Goal: Book appointment/travel/reservation

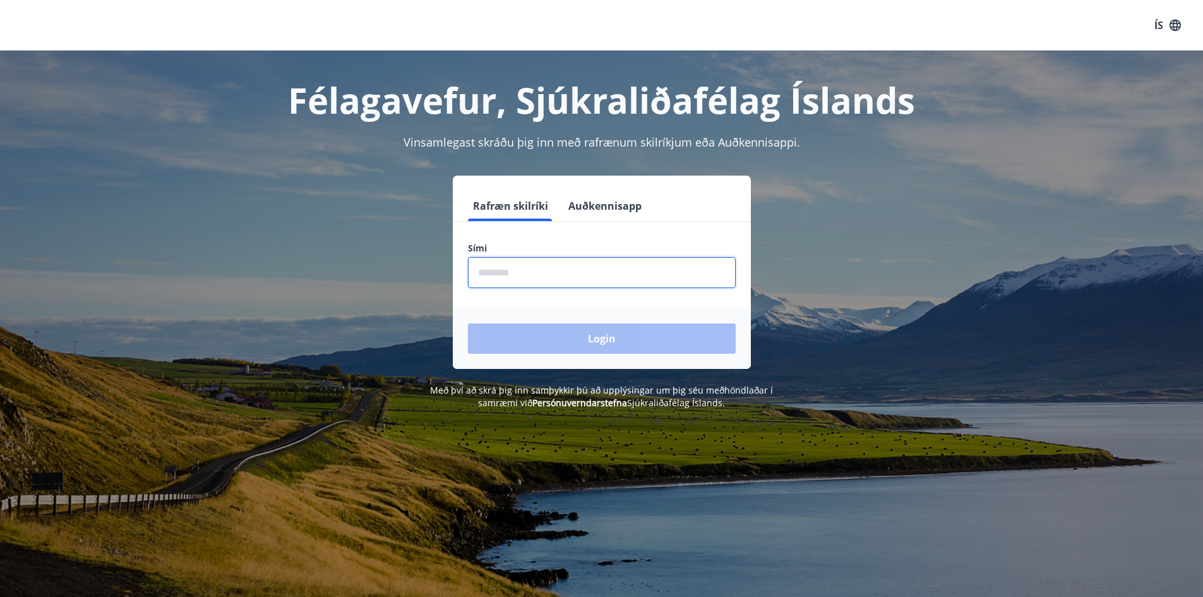
click at [602, 285] on input "phone" at bounding box center [602, 272] width 268 height 31
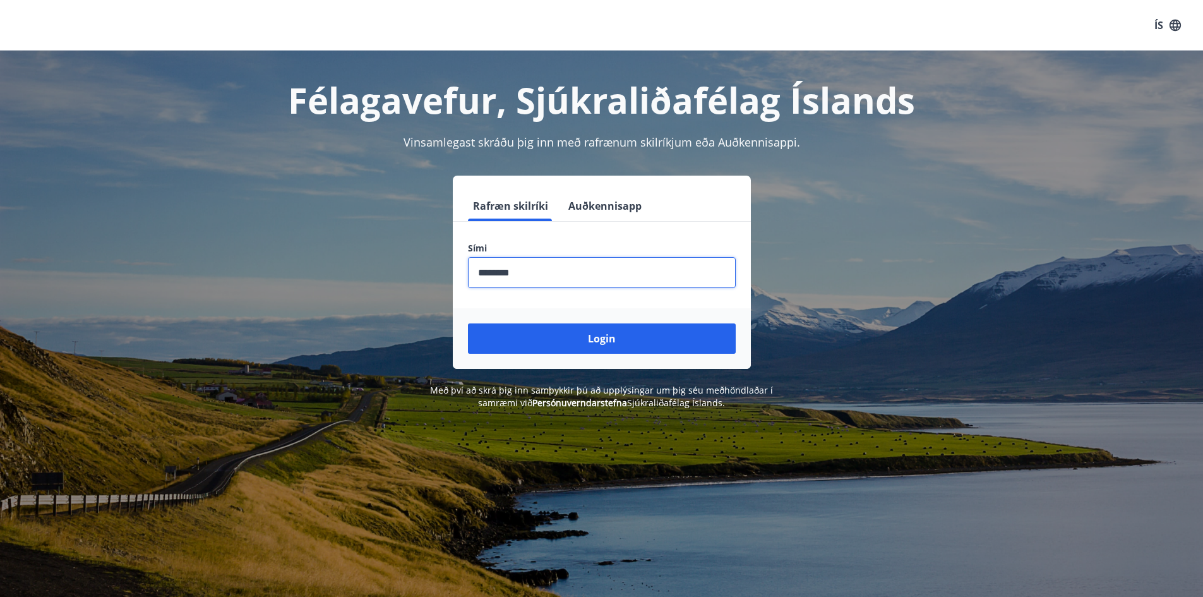
type input "********"
click at [468, 323] on button "Login" at bounding box center [602, 338] width 268 height 30
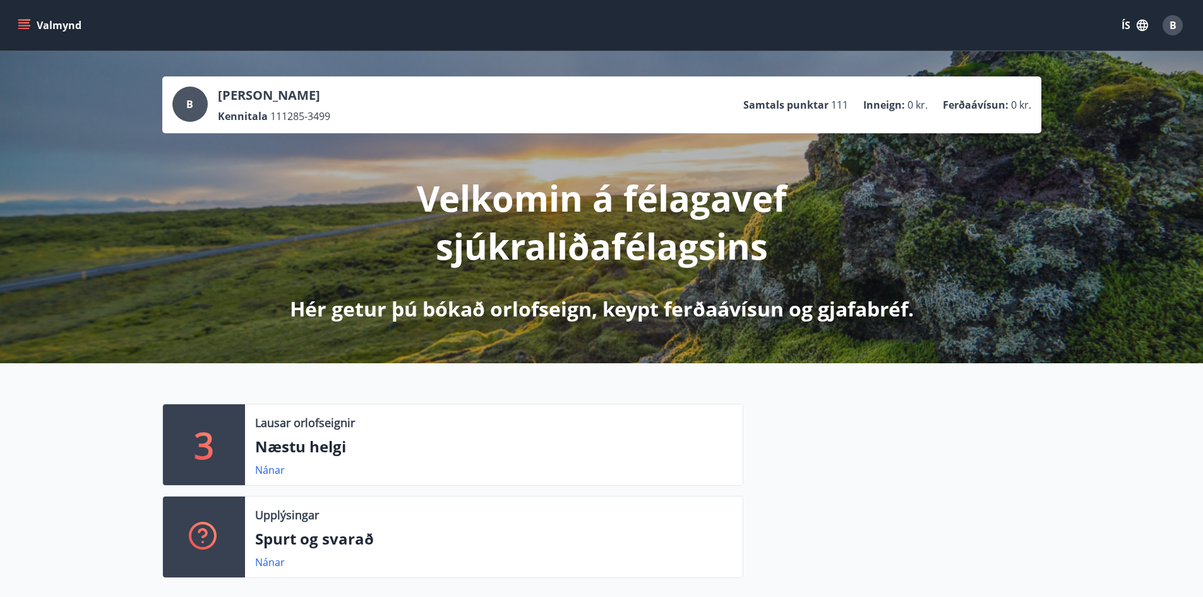
click at [206, 404] on div "3" at bounding box center [204, 444] width 82 height 81
click at [271, 471] on link "Nánar" at bounding box center [270, 470] width 30 height 14
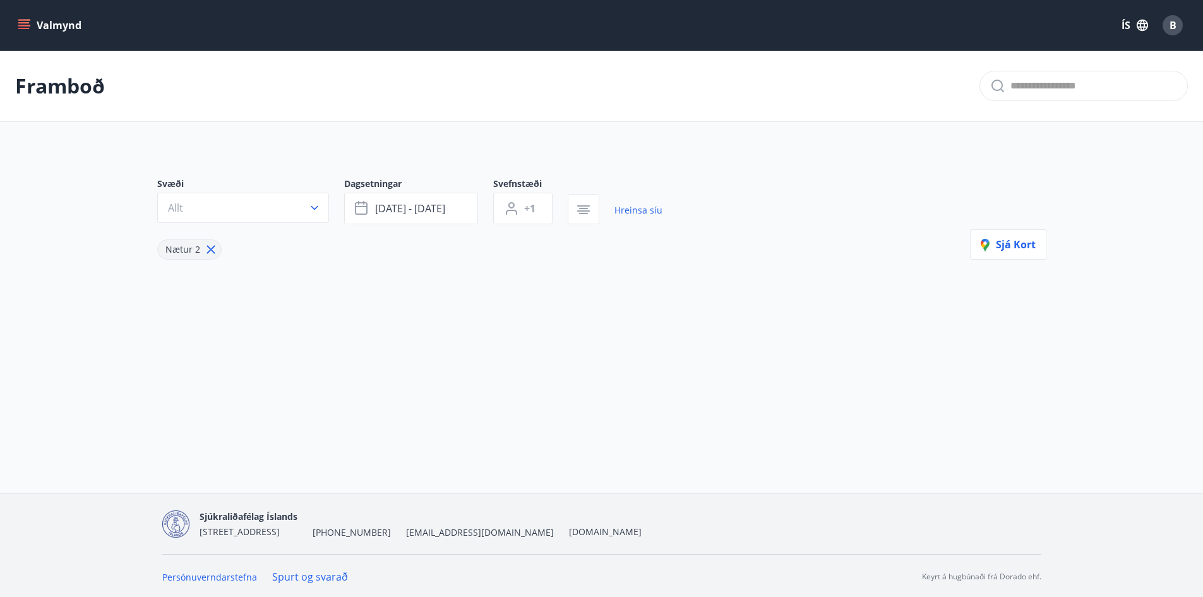
type input "*"
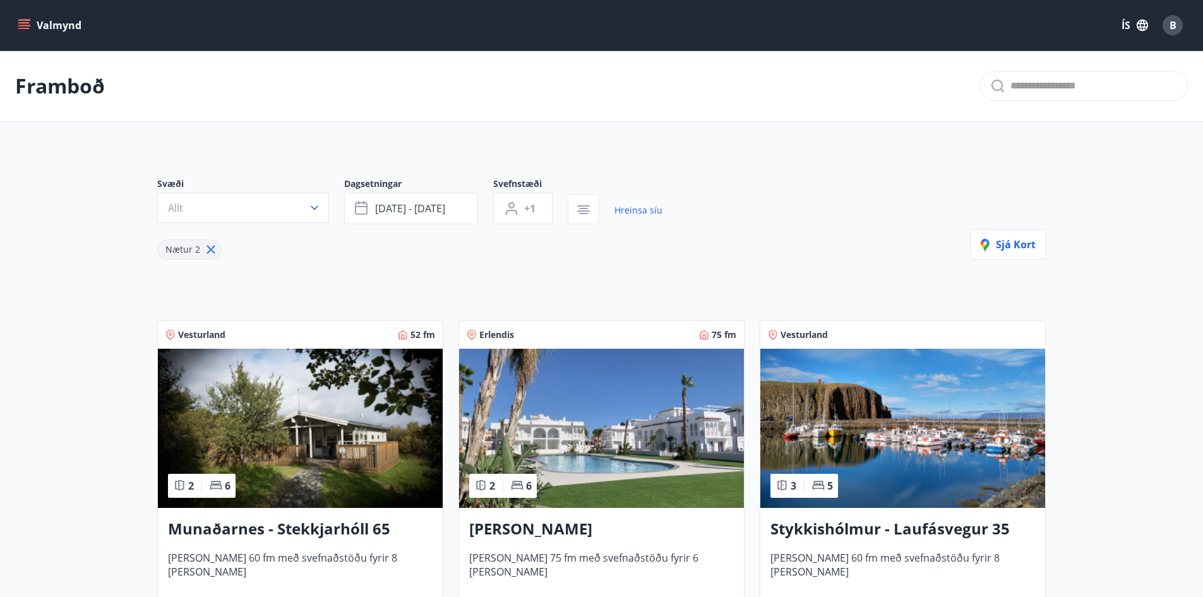
click at [673, 92] on div "Framboð" at bounding box center [601, 86] width 1203 height 71
click at [722, 165] on div "Svæði Allt Dagsetningar ágú 29 - sep 01 Svefnstæði +1 Hreinsa síu Nætur 2 Sjá k…" at bounding box center [601, 402] width 909 height 510
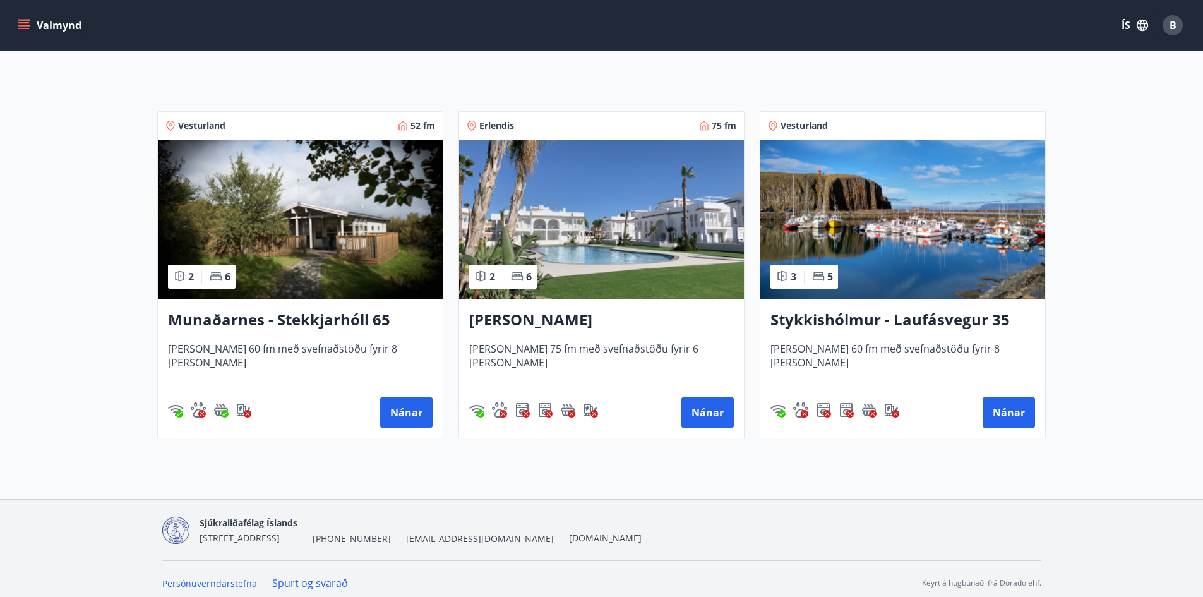
scroll to position [217, 0]
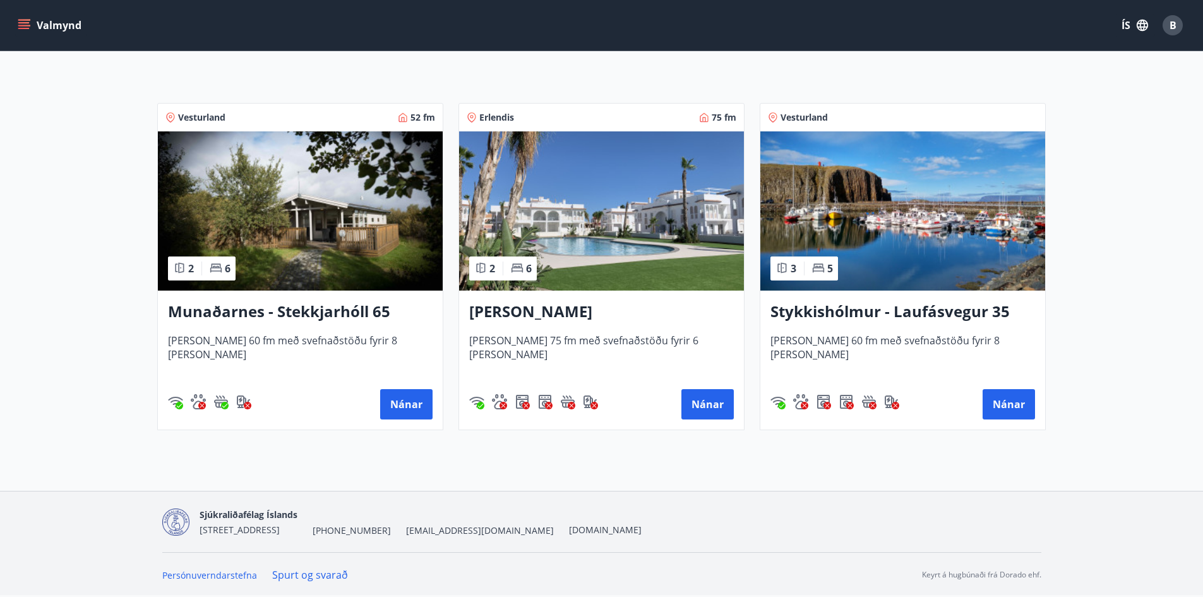
drag, startPoint x: 722, startPoint y: 165, endPoint x: 704, endPoint y: 295, distance: 130.6
drag, startPoint x: 704, startPoint y: 295, endPoint x: 626, endPoint y: 464, distance: 186.2
click at [626, 464] on div "Framboð Svæði Allt Dagsetningar ágú 29 - sep 01 Svefnstæði +1 Hreinsa síu Nætur…" at bounding box center [601, 161] width 1203 height 657
click at [701, 403] on button "Nánar" at bounding box center [707, 404] width 52 height 30
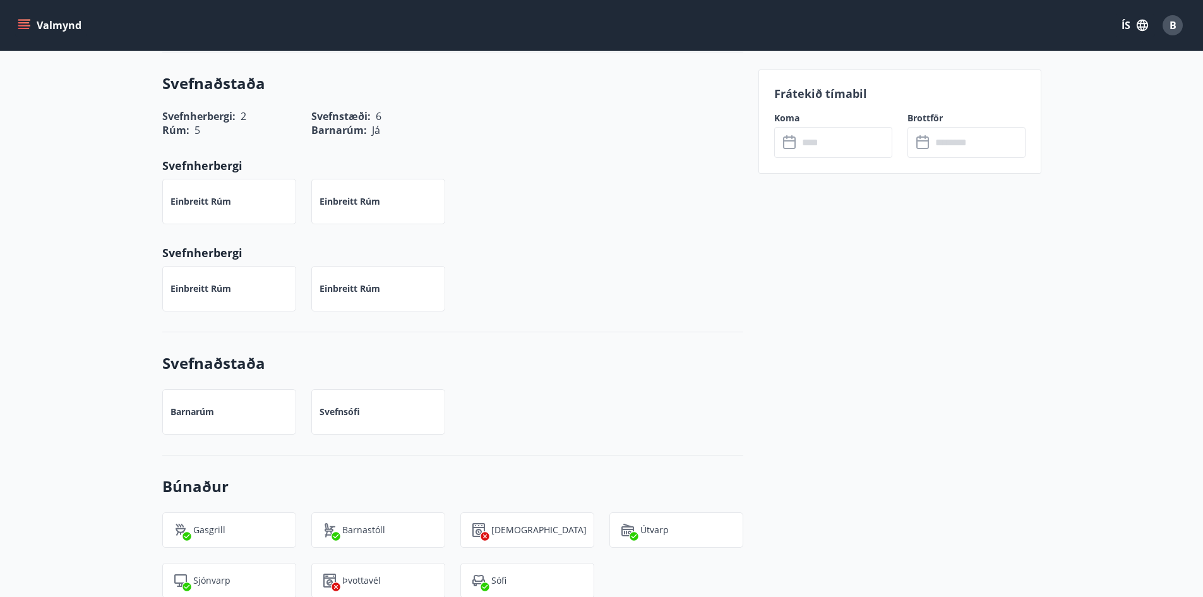
scroll to position [282, 0]
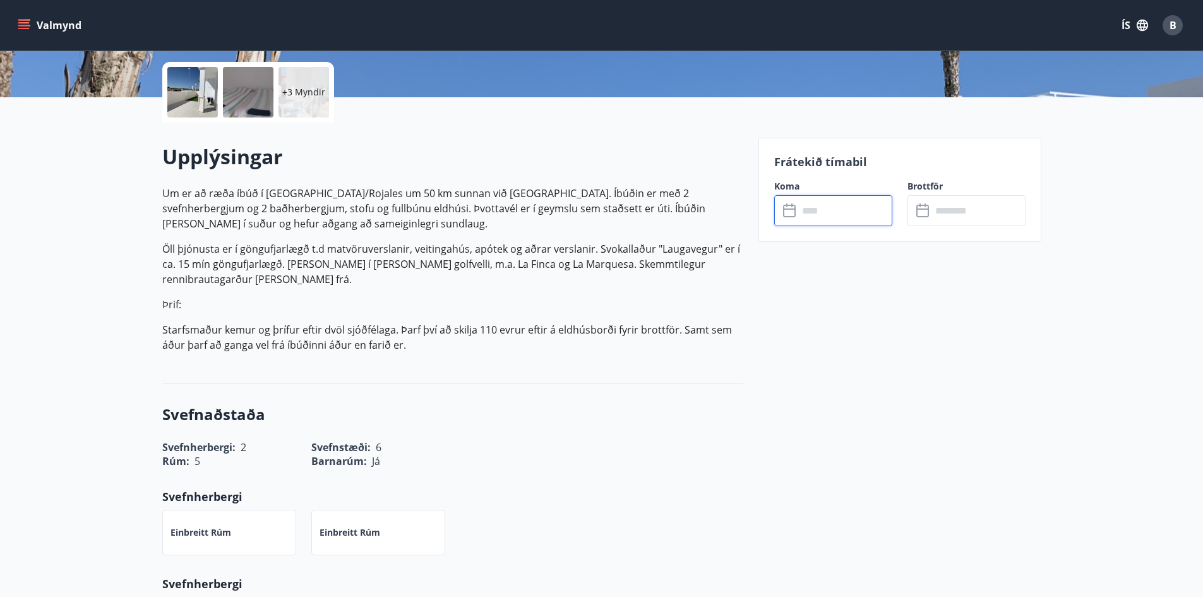
click at [826, 220] on input "text" at bounding box center [845, 210] width 94 height 31
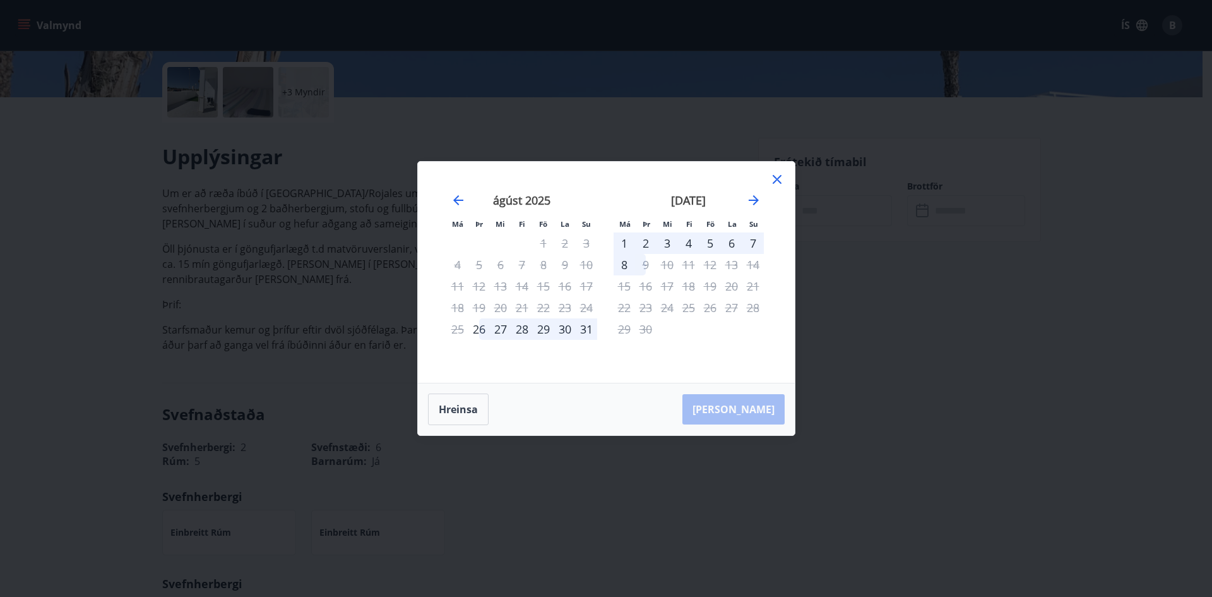
click at [764, 197] on div "september 2025 1 2 3 4 5 6 7 8 9 10 11 12 13 14 15 16 17 18 19 20 21 22 23 24 2…" at bounding box center [688, 280] width 167 height 207
click at [753, 200] on icon "Move forward to switch to the next month." at bounding box center [754, 200] width 10 height 10
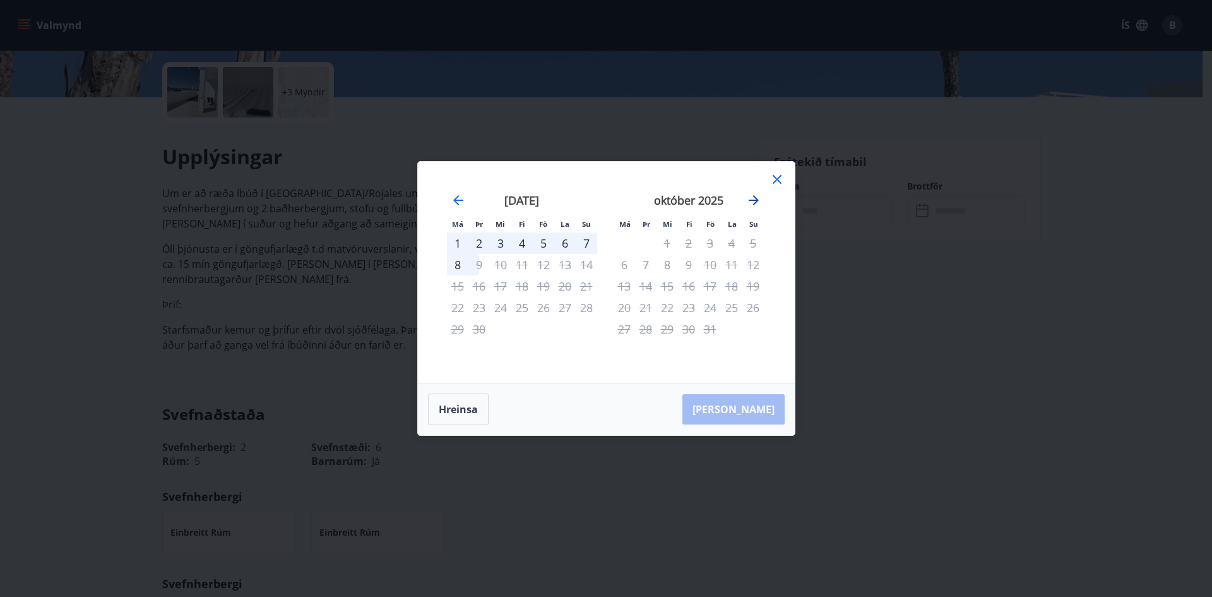
click at [749, 203] on icon "Move forward to switch to the next month." at bounding box center [753, 200] width 15 height 15
click at [463, 210] on div "október 2025" at bounding box center [522, 205] width 150 height 56
click at [454, 200] on icon "Move backward to switch to the previous month." at bounding box center [458, 200] width 10 height 10
click at [455, 244] on div "1" at bounding box center [457, 242] width 21 height 21
drag, startPoint x: 455, startPoint y: 244, endPoint x: 457, endPoint y: 271, distance: 27.3
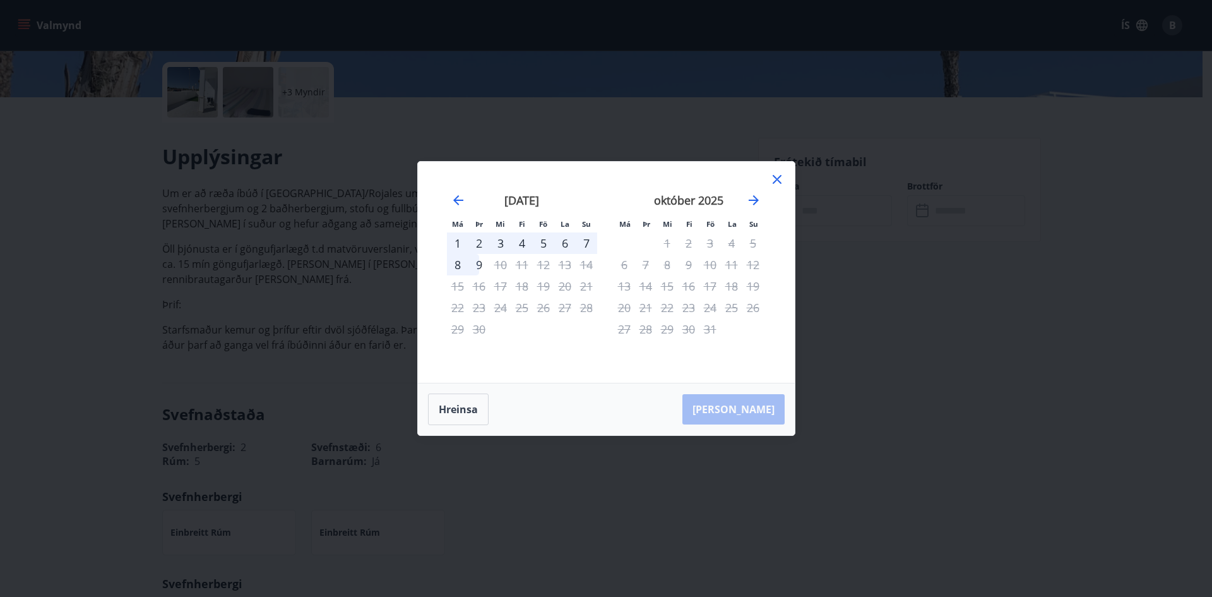
click at [457, 271] on tbody "1 2 3 4 5 6 7 8 9 10 11 12 13 14 15 16 17 18 19 20 21 22 23 24 25 26 27 28 29 30" at bounding box center [522, 285] width 150 height 107
click at [460, 248] on div "1" at bounding box center [457, 242] width 21 height 21
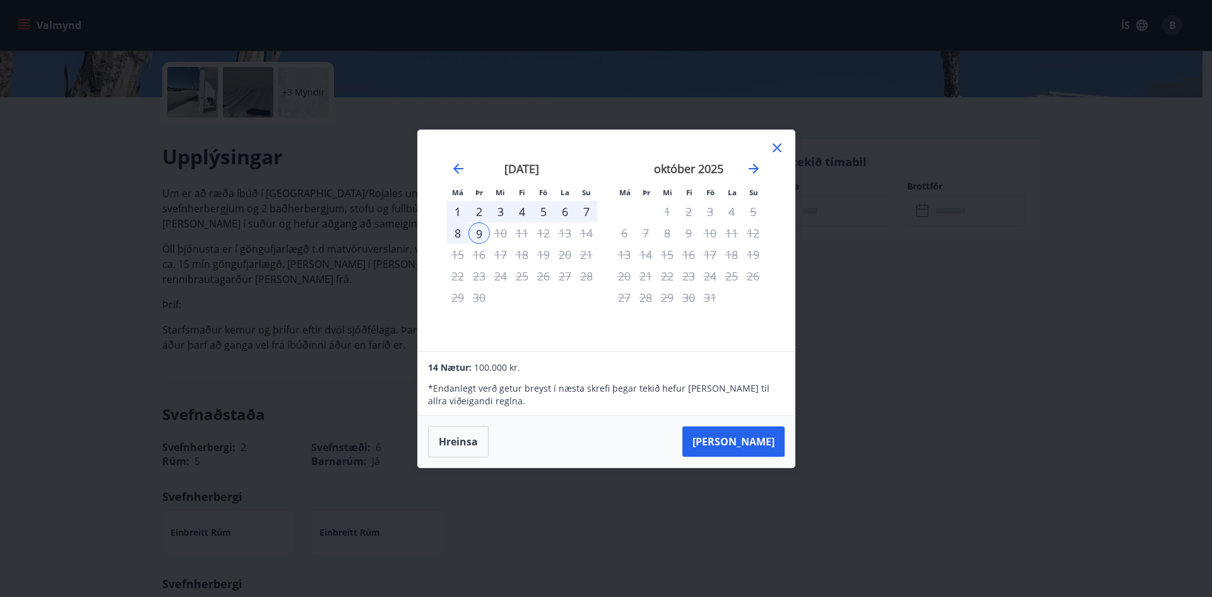
click at [460, 204] on div "1" at bounding box center [457, 211] width 21 height 21
click at [456, 213] on div "1" at bounding box center [457, 211] width 21 height 21
click at [456, 165] on icon "Move backward to switch to the previous month." at bounding box center [458, 169] width 10 height 10
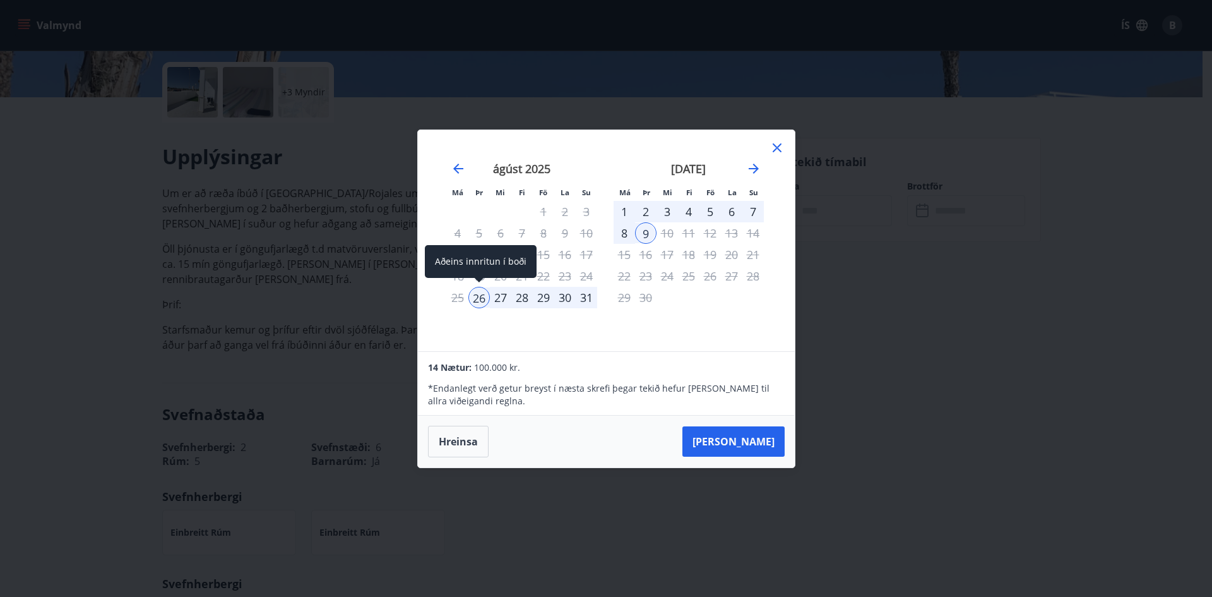
click at [475, 295] on div "26" at bounding box center [478, 297] width 21 height 21
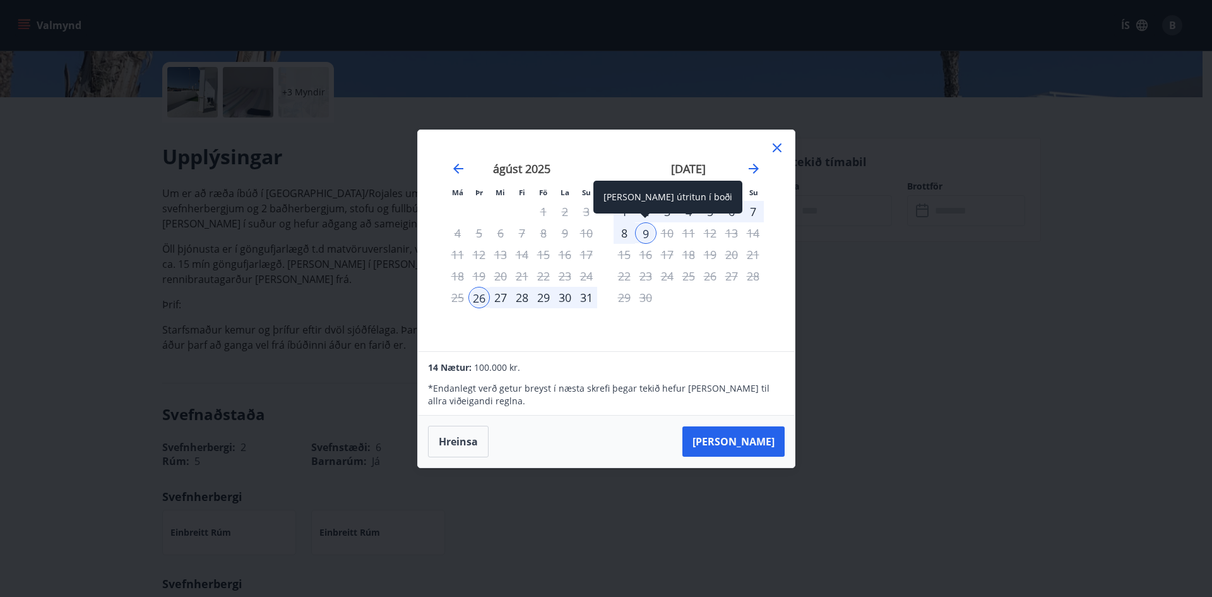
click at [640, 234] on div "9" at bounding box center [645, 232] width 21 height 21
click at [626, 234] on div "8" at bounding box center [624, 232] width 21 height 21
click at [757, 169] on icon "Move forward to switch to the next month." at bounding box center [754, 169] width 10 height 10
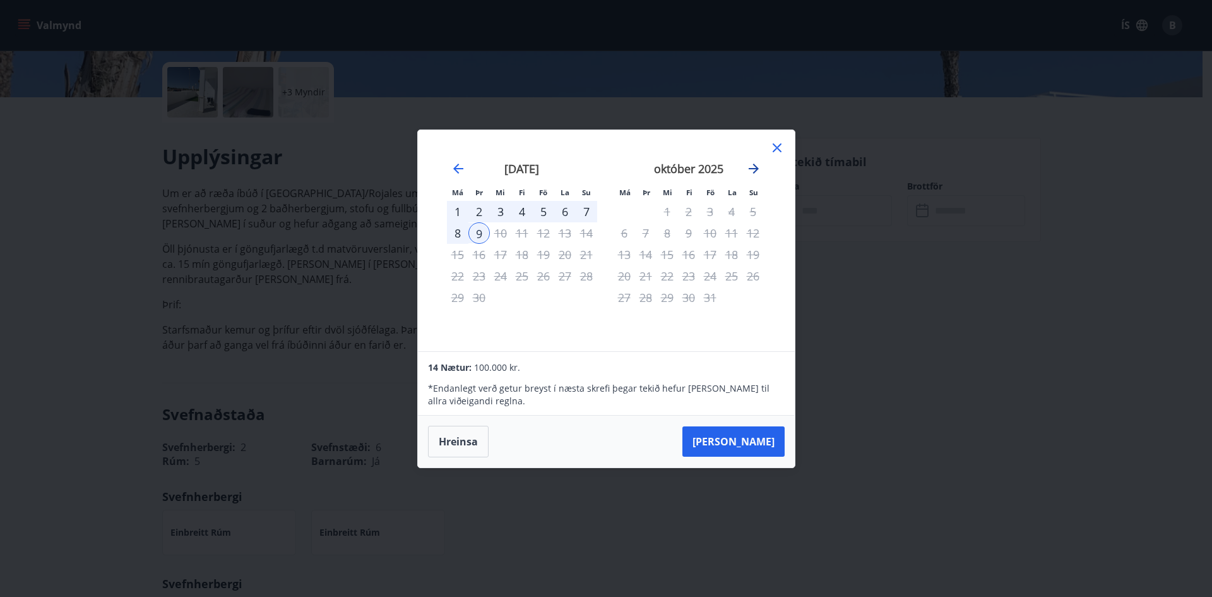
click at [757, 169] on icon "Move forward to switch to the next month." at bounding box center [754, 169] width 10 height 10
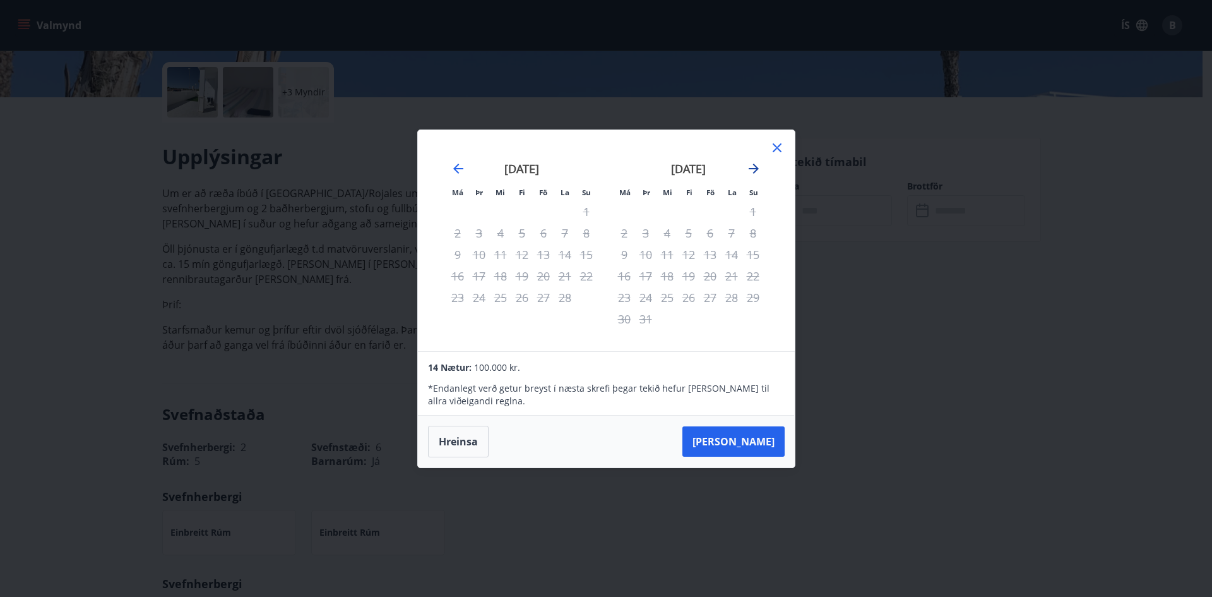
click at [757, 169] on icon "Move forward to switch to the next month." at bounding box center [754, 169] width 10 height 10
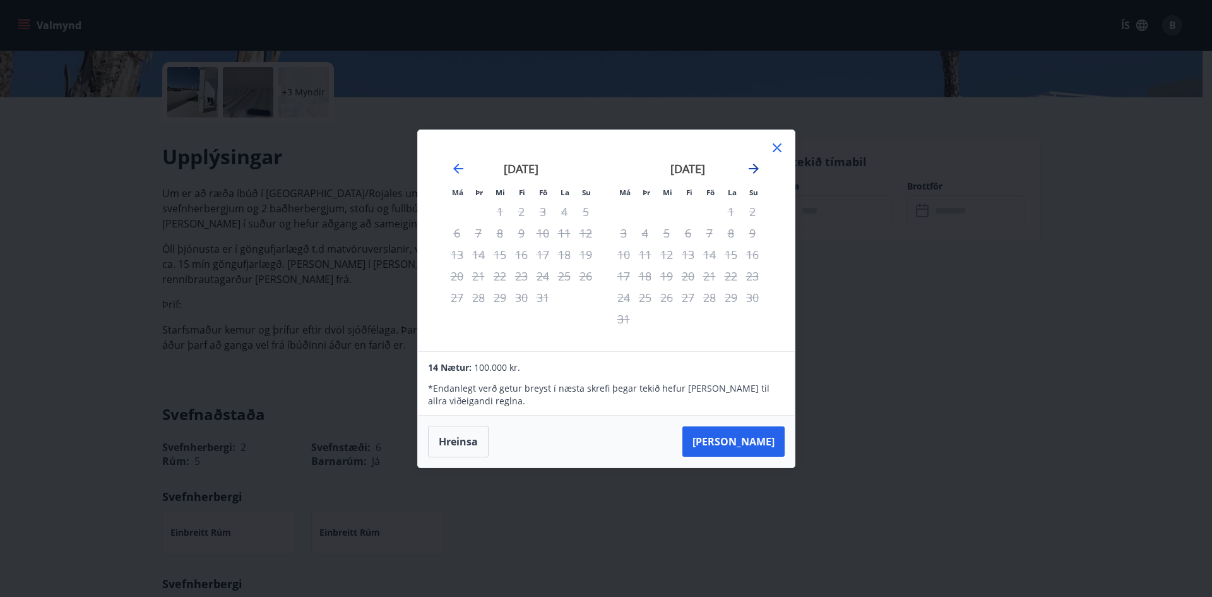
click at [757, 169] on icon "Move forward to switch to the next month." at bounding box center [754, 169] width 10 height 10
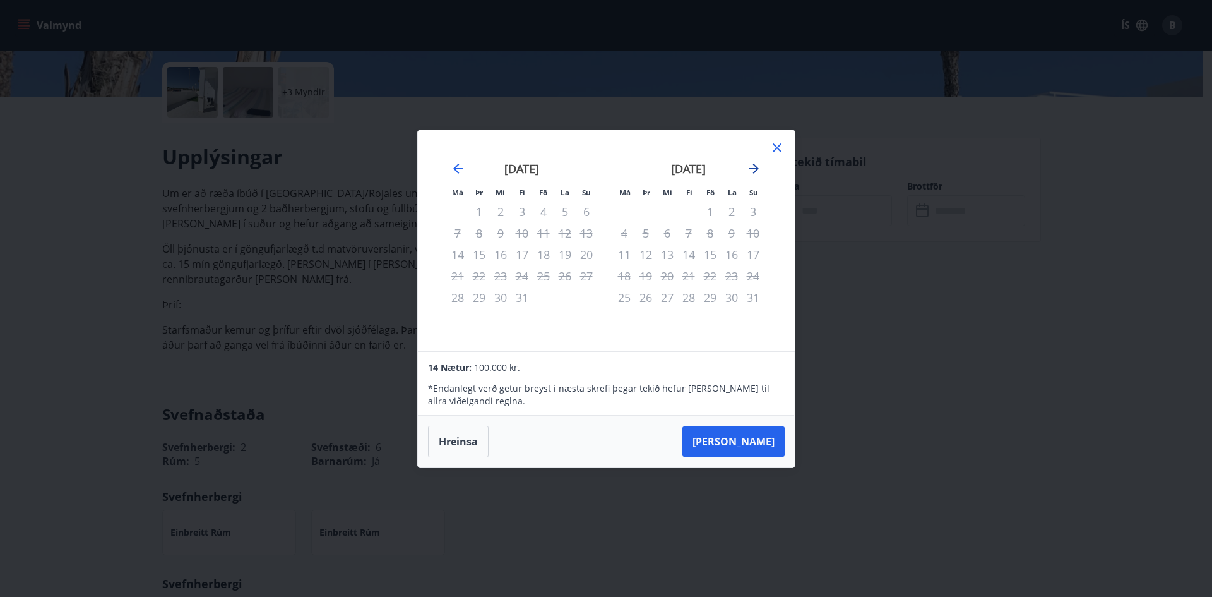
click at [757, 169] on icon "Move forward to switch to the next month." at bounding box center [754, 169] width 10 height 10
click at [782, 154] on icon at bounding box center [777, 147] width 15 height 15
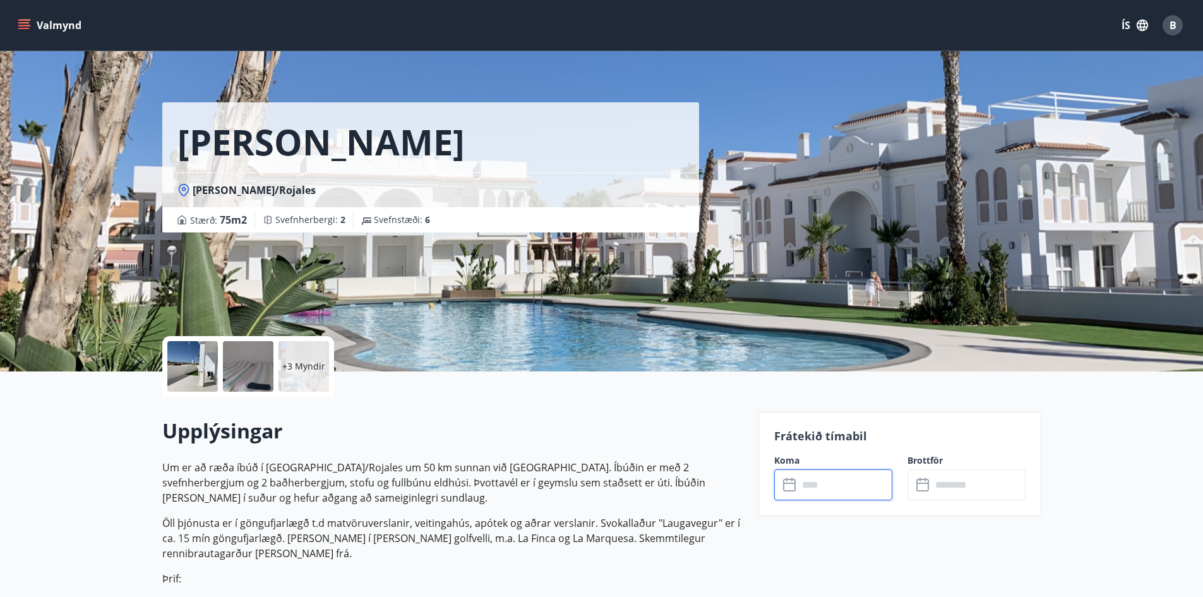
scroll to position [0, 0]
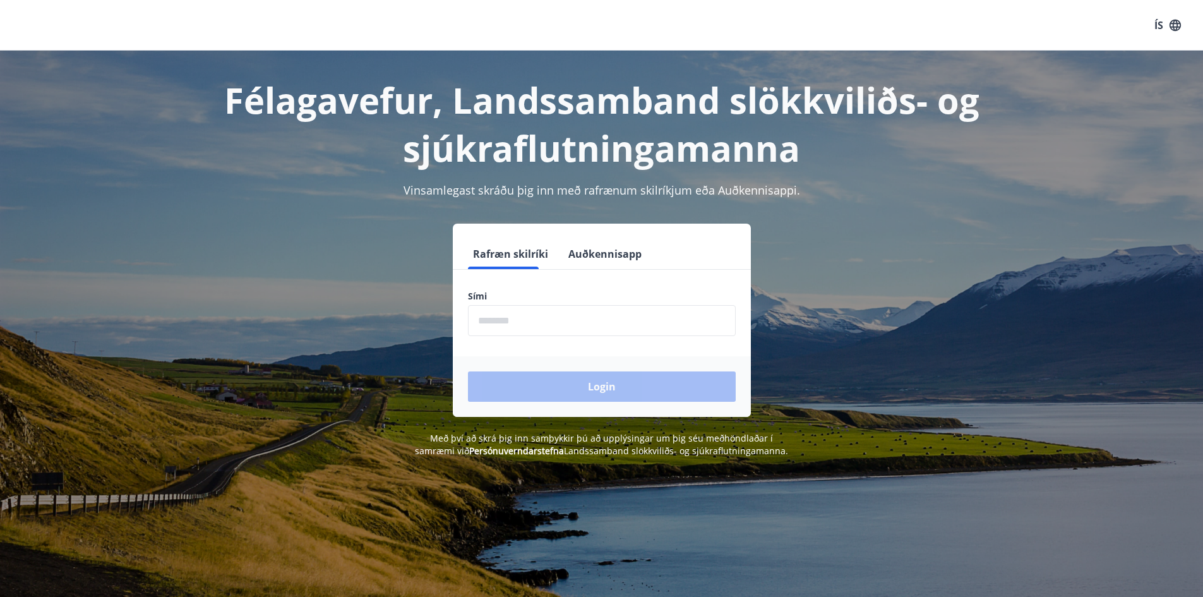
click at [598, 312] on input "phone" at bounding box center [602, 320] width 268 height 31
type input "********"
click at [468, 371] on button "Login" at bounding box center [602, 386] width 268 height 30
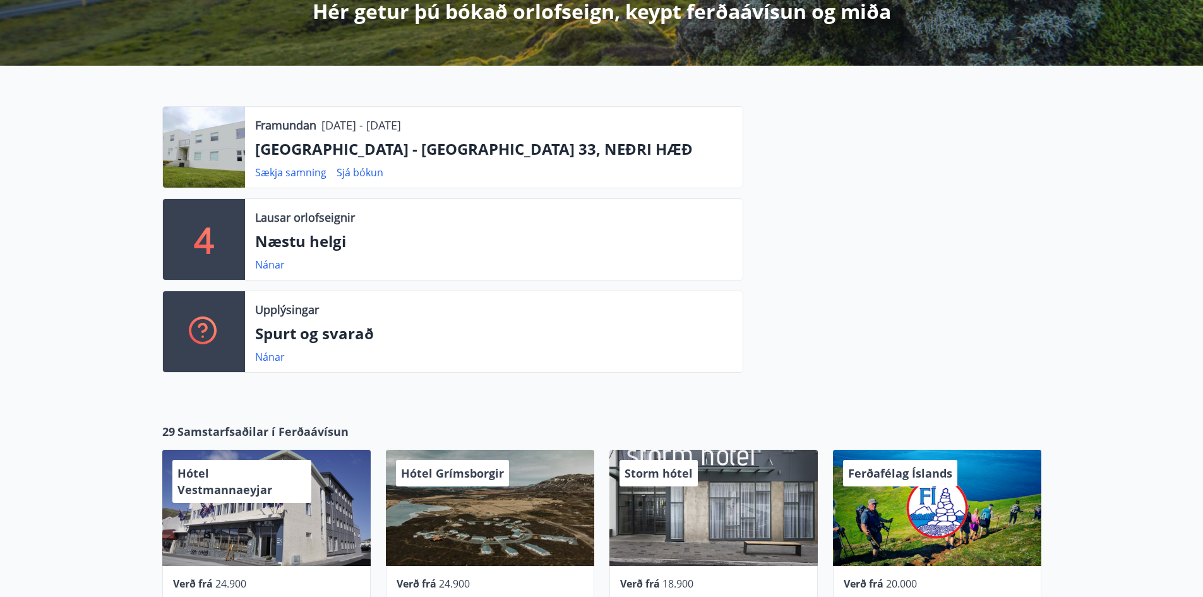
scroll to position [253, 0]
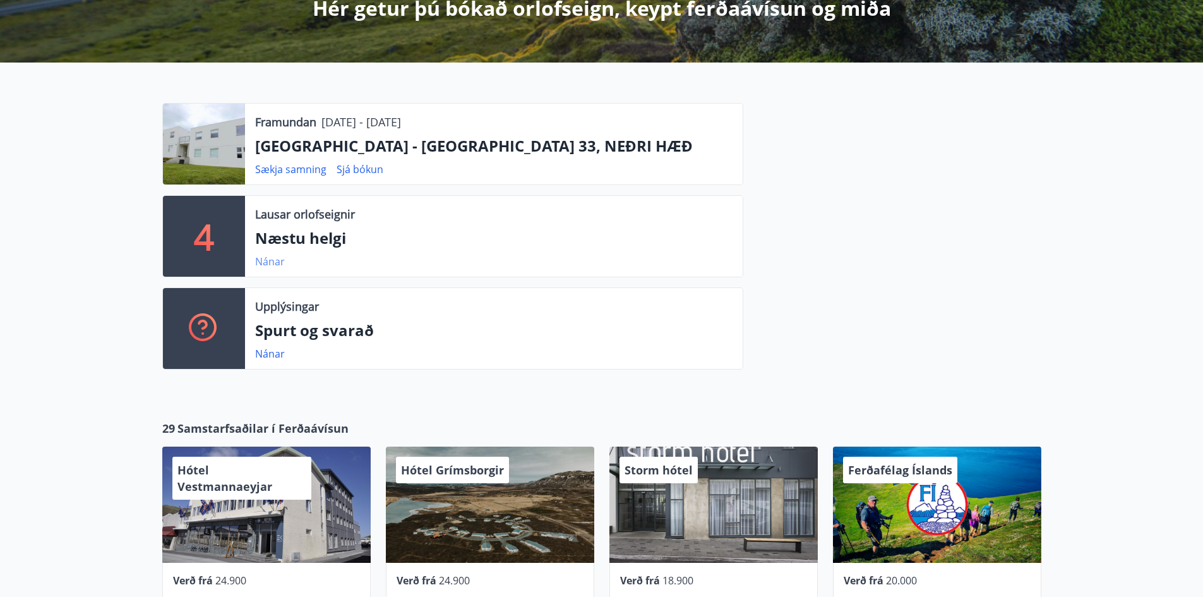
click at [277, 259] on link "Nánar" at bounding box center [270, 261] width 30 height 14
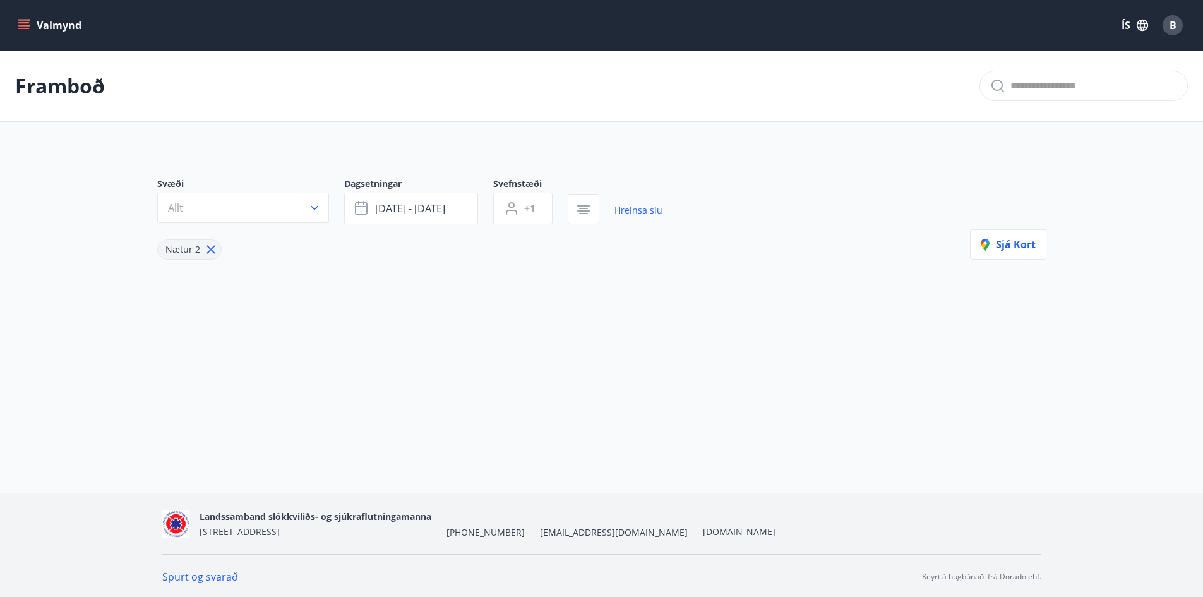
type input "*"
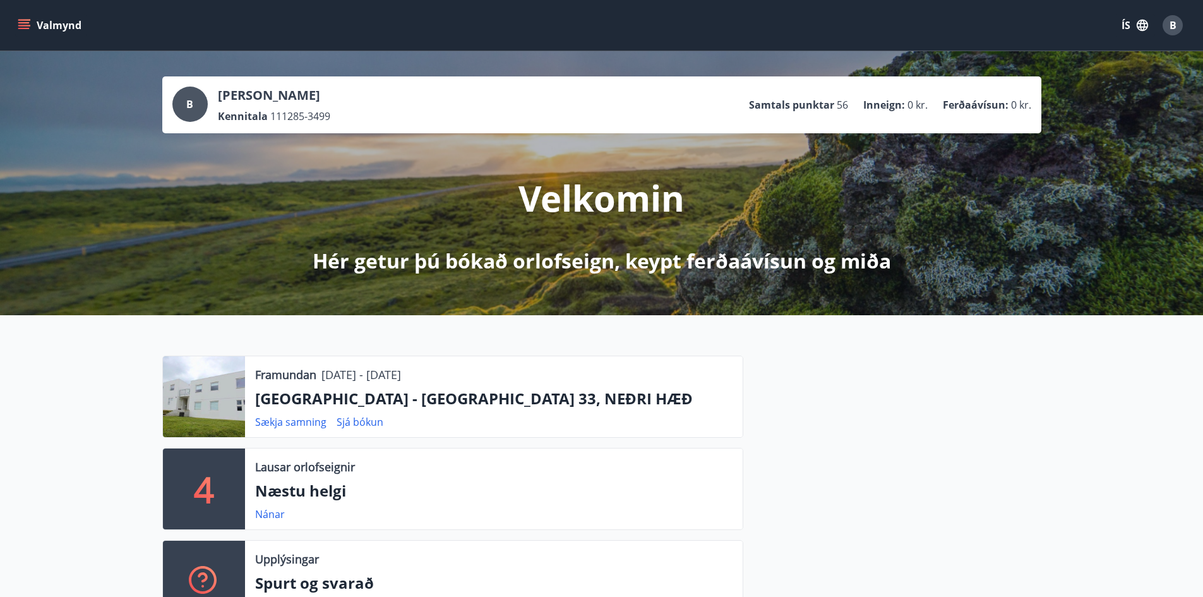
click at [22, 24] on icon "menu" at bounding box center [24, 25] width 13 height 13
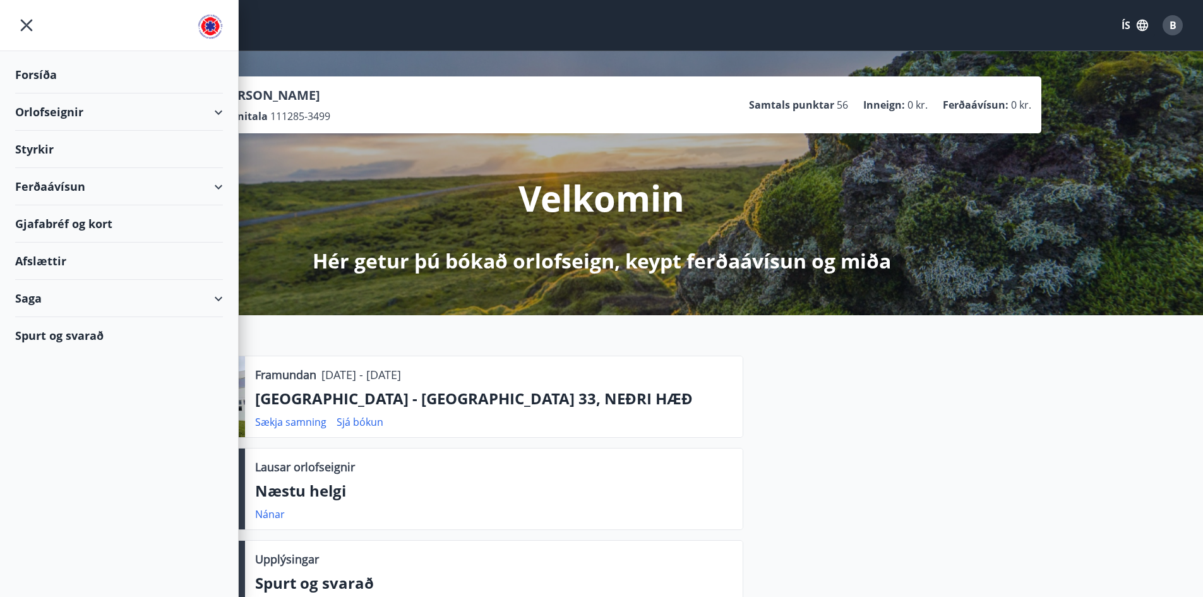
click at [217, 110] on div "Orlofseignir" at bounding box center [119, 111] width 208 height 37
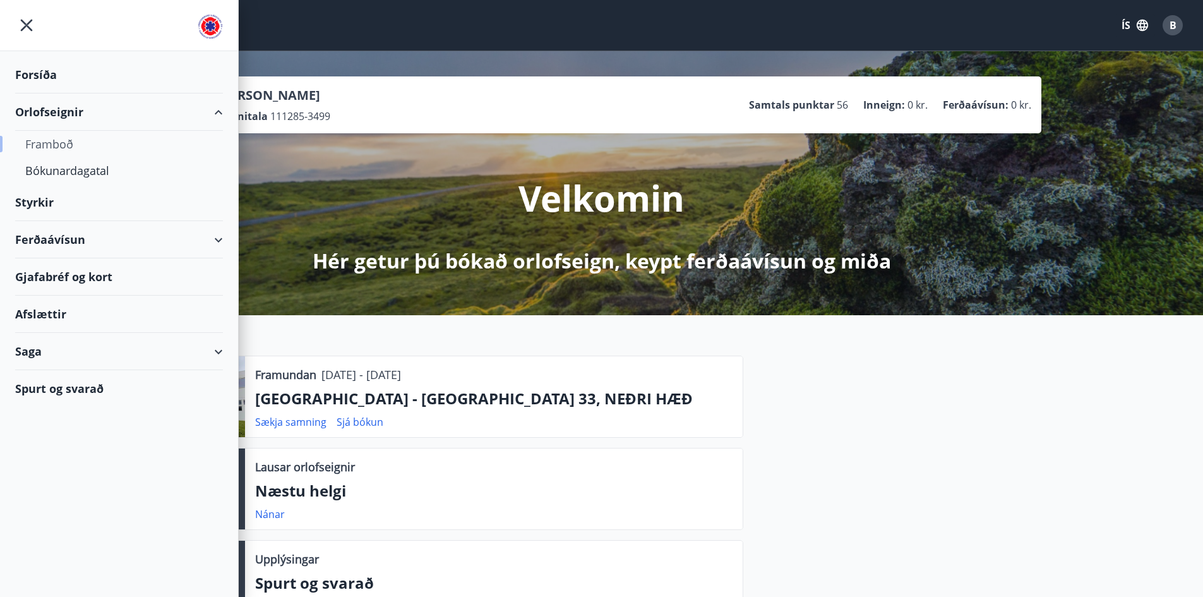
click at [69, 142] on div "Framboð" at bounding box center [119, 144] width 188 height 27
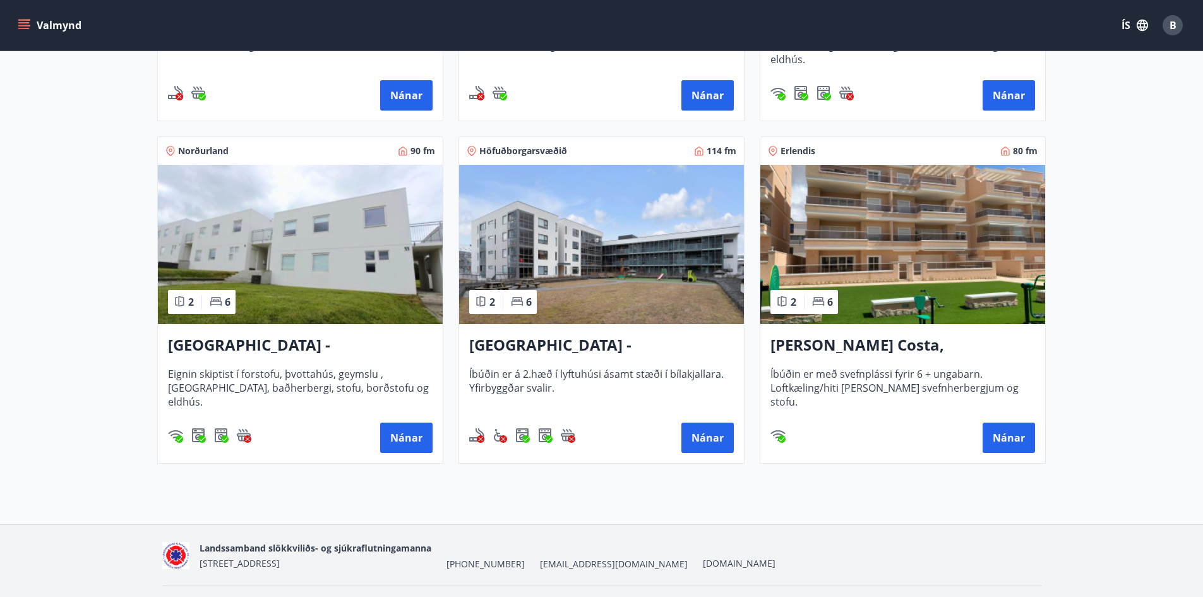
scroll to position [505, 0]
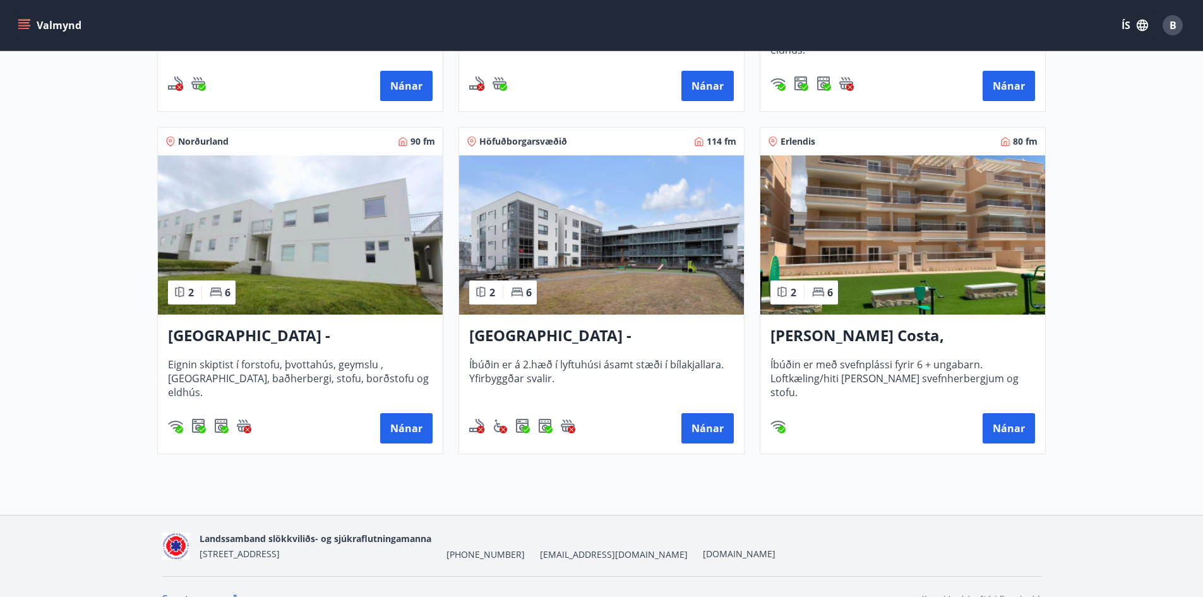
click at [880, 331] on h3 "[PERSON_NAME] Costa, [GEOGRAPHIC_DATA]" at bounding box center [902, 336] width 265 height 23
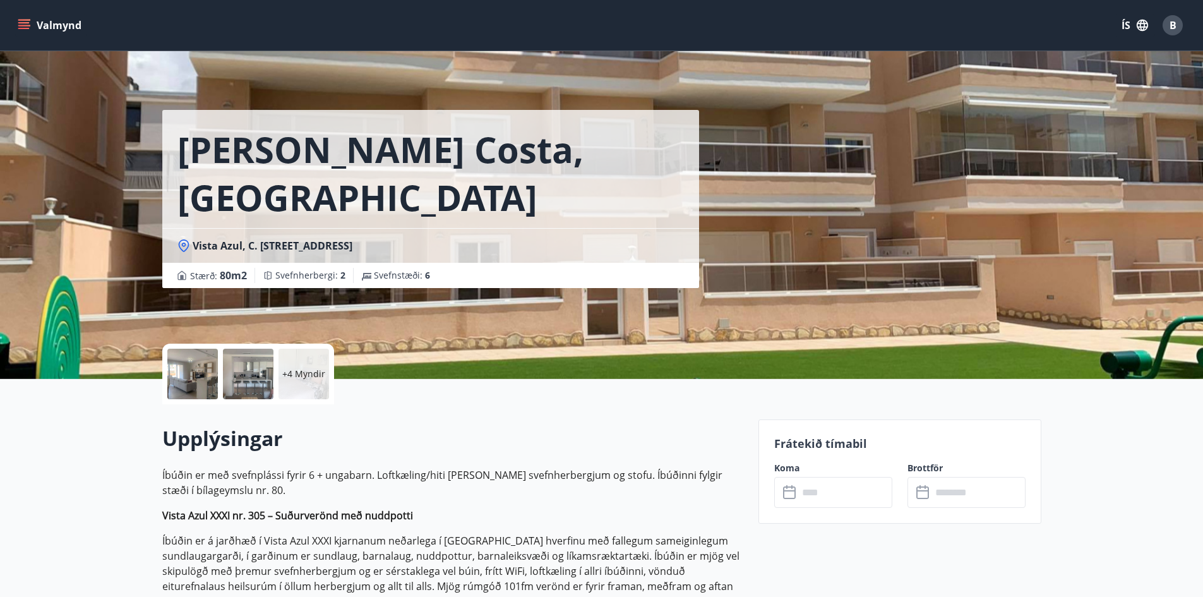
click at [251, 376] on div at bounding box center [248, 373] width 51 height 51
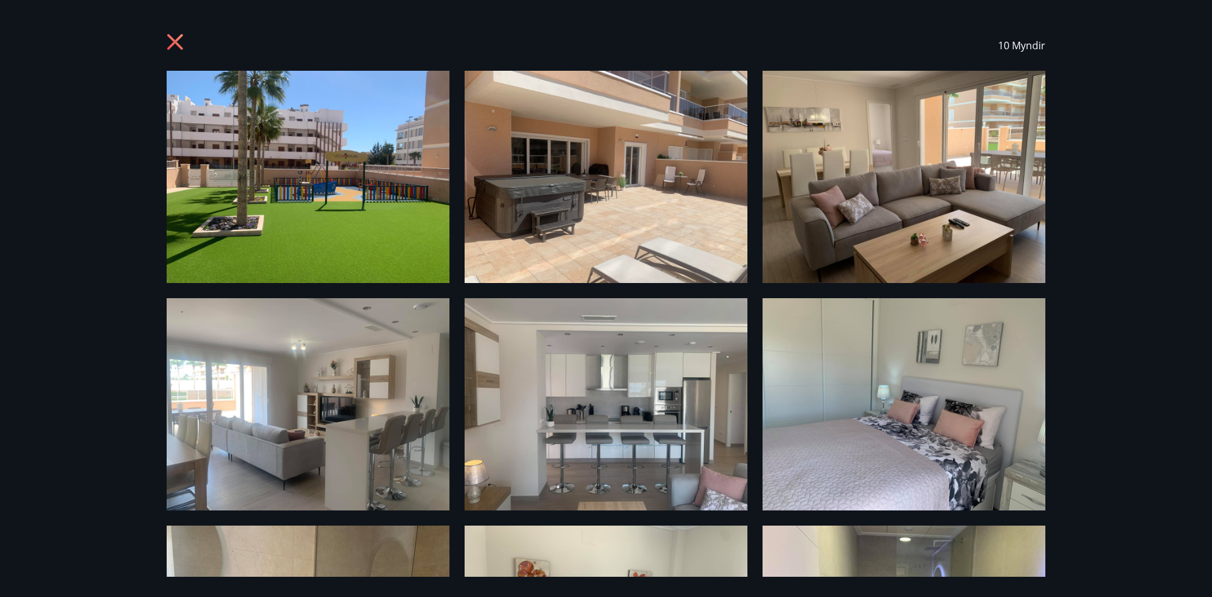
click at [167, 41] on icon at bounding box center [177, 43] width 20 height 20
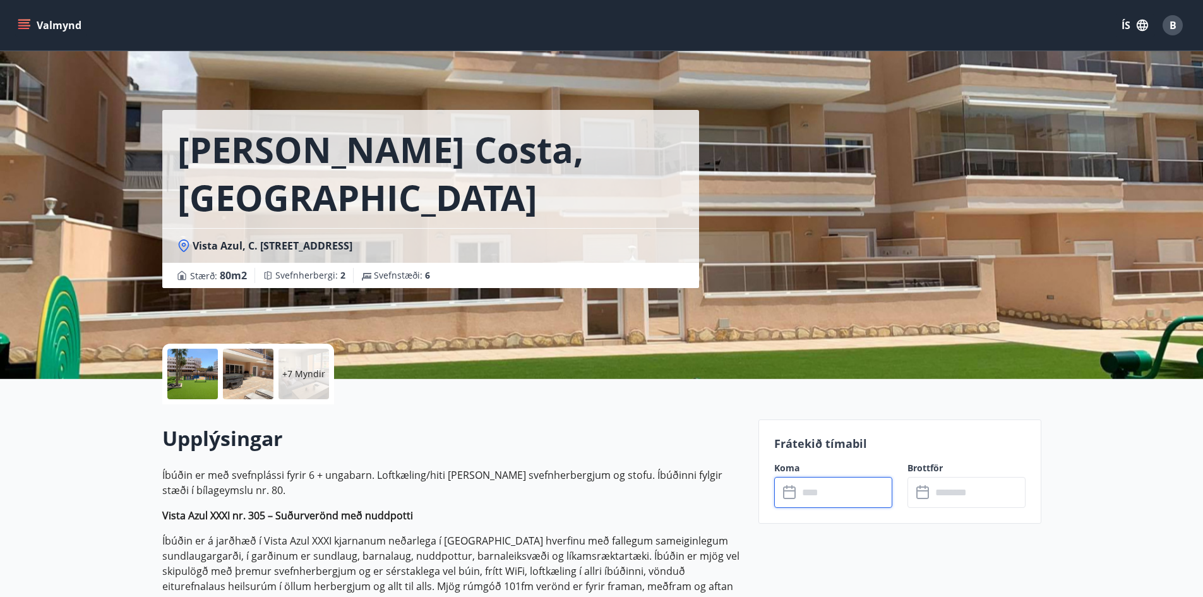
click at [845, 488] on input "text" at bounding box center [845, 492] width 94 height 31
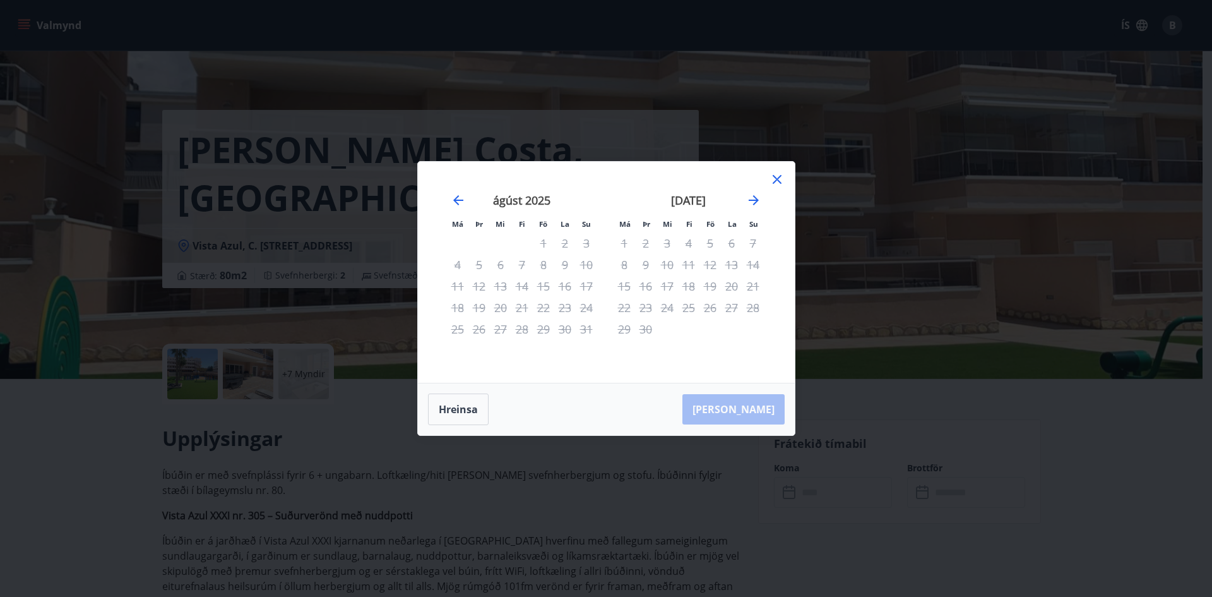
click at [751, 208] on div "[DATE]" at bounding box center [689, 205] width 150 height 56
click at [758, 200] on icon "Move forward to switch to the next month." at bounding box center [754, 200] width 10 height 10
click at [773, 184] on icon at bounding box center [777, 179] width 15 height 15
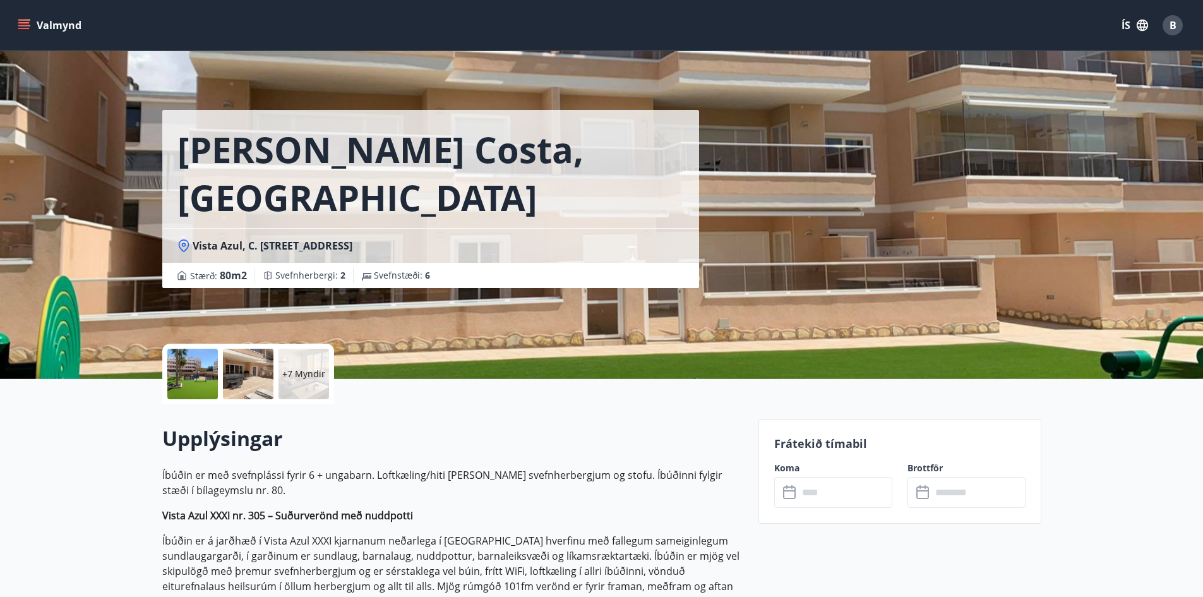
click at [809, 484] on input "text" at bounding box center [845, 492] width 94 height 31
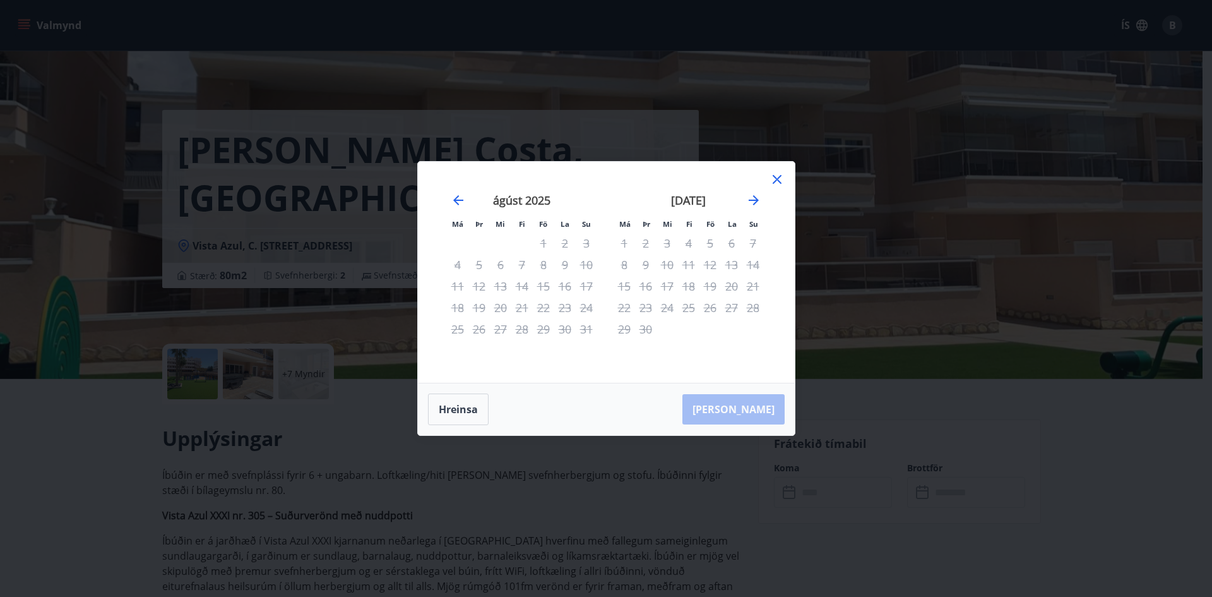
click at [751, 189] on div "[DATE]" at bounding box center [689, 205] width 150 height 56
click at [751, 199] on icon "Move forward to switch to the next month." at bounding box center [753, 200] width 15 height 15
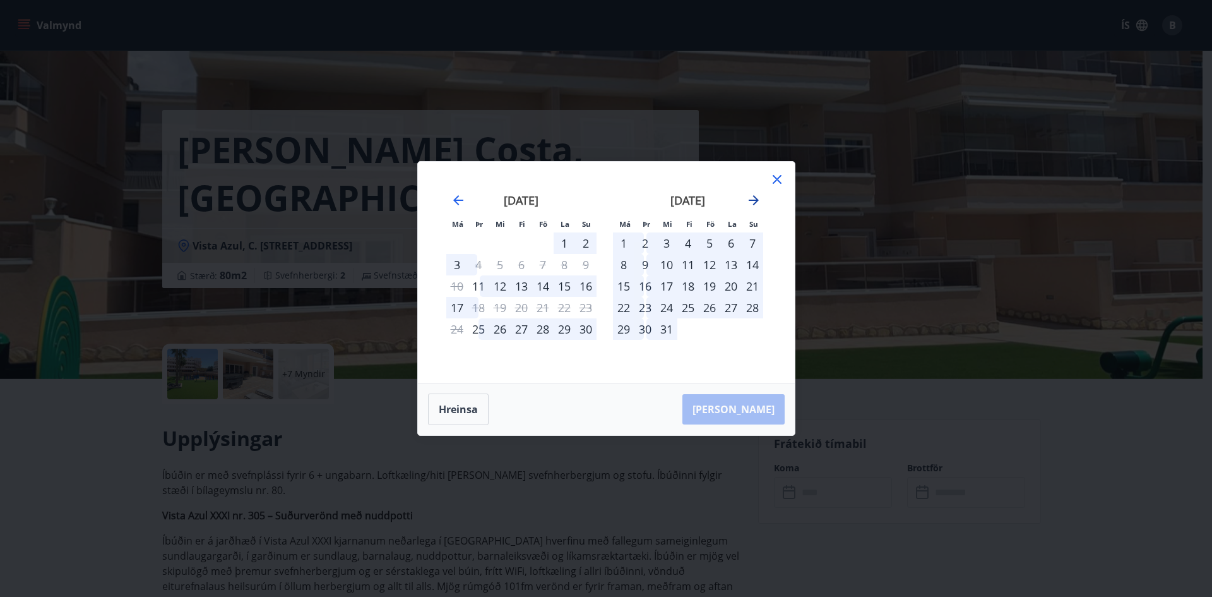
click at [751, 199] on icon "Move forward to switch to the next month." at bounding box center [753, 200] width 15 height 15
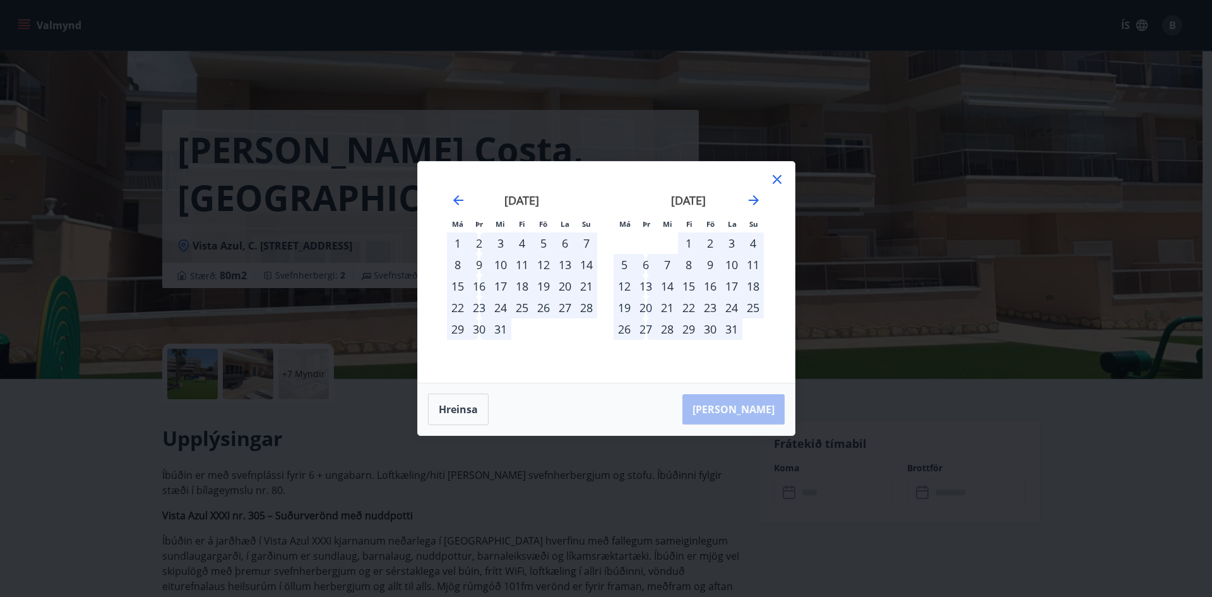
click at [458, 239] on div "1" at bounding box center [457, 242] width 21 height 21
click at [479, 243] on div "2" at bounding box center [478, 242] width 21 height 21
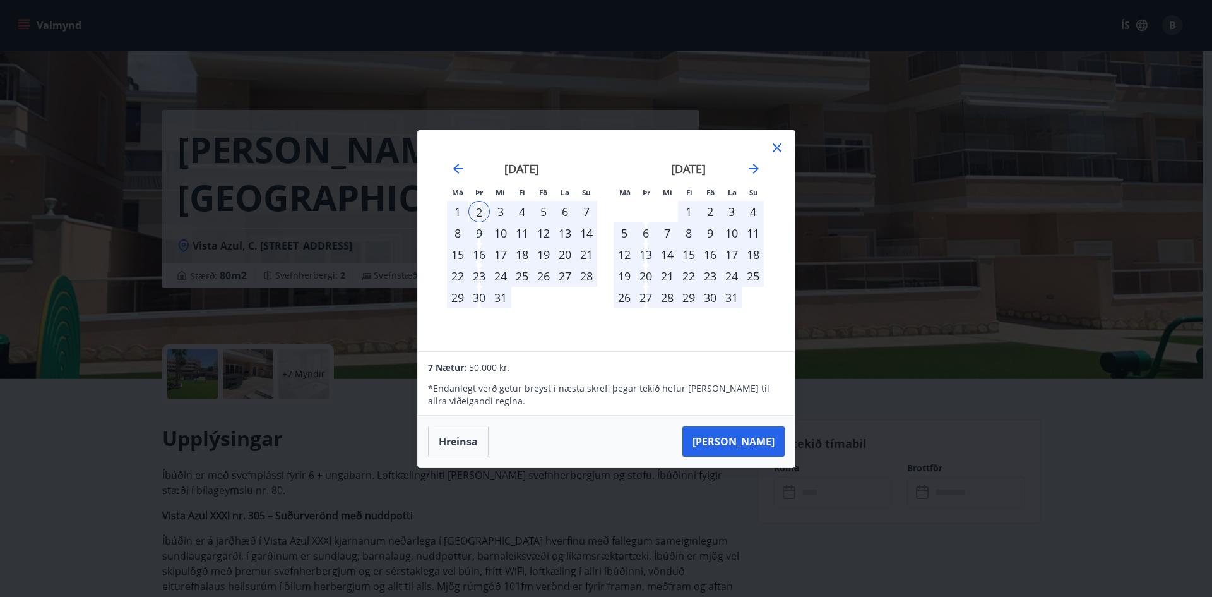
click at [477, 253] on div "16" at bounding box center [478, 254] width 21 height 21
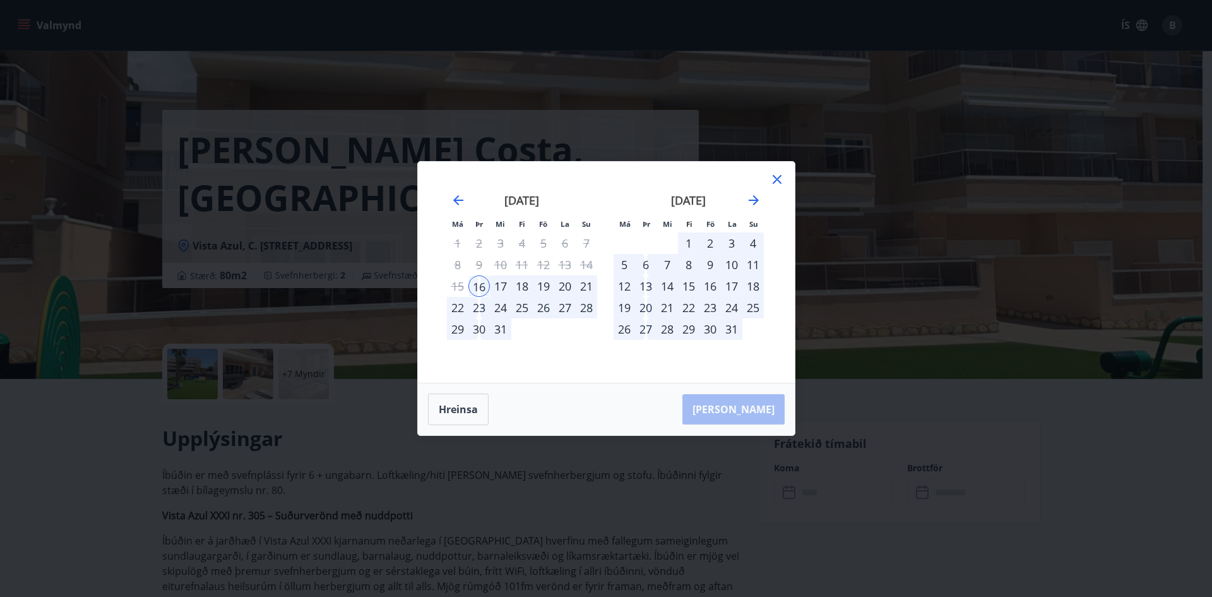
click at [480, 326] on div "30" at bounding box center [478, 328] width 21 height 21
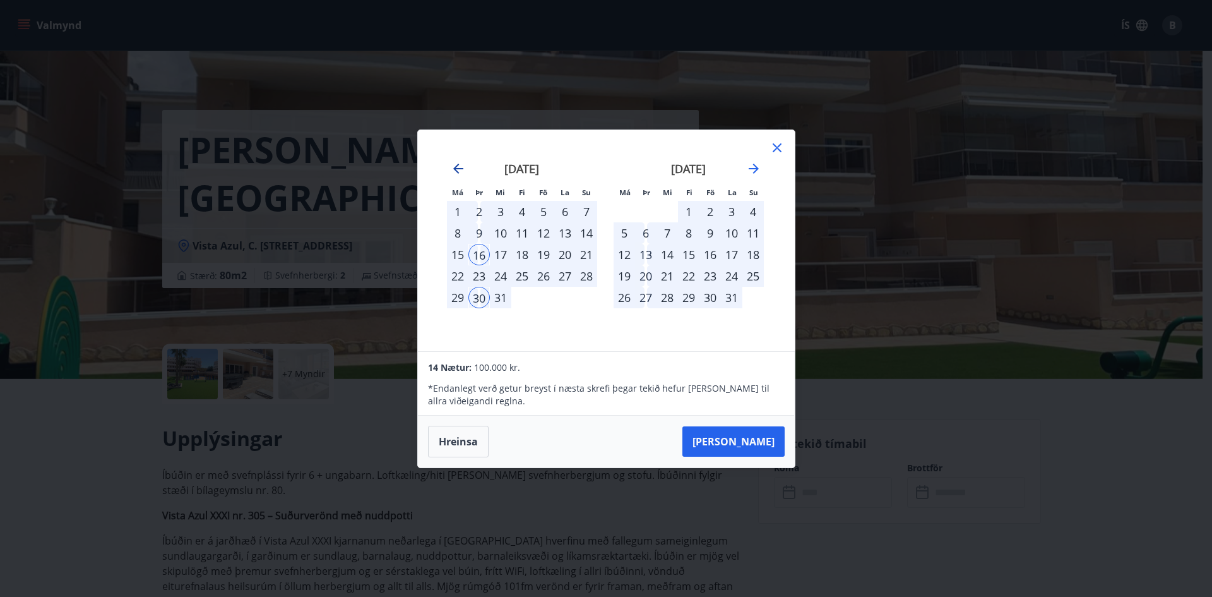
click at [465, 162] on icon "Move backward to switch to the previous month." at bounding box center [458, 168] width 15 height 15
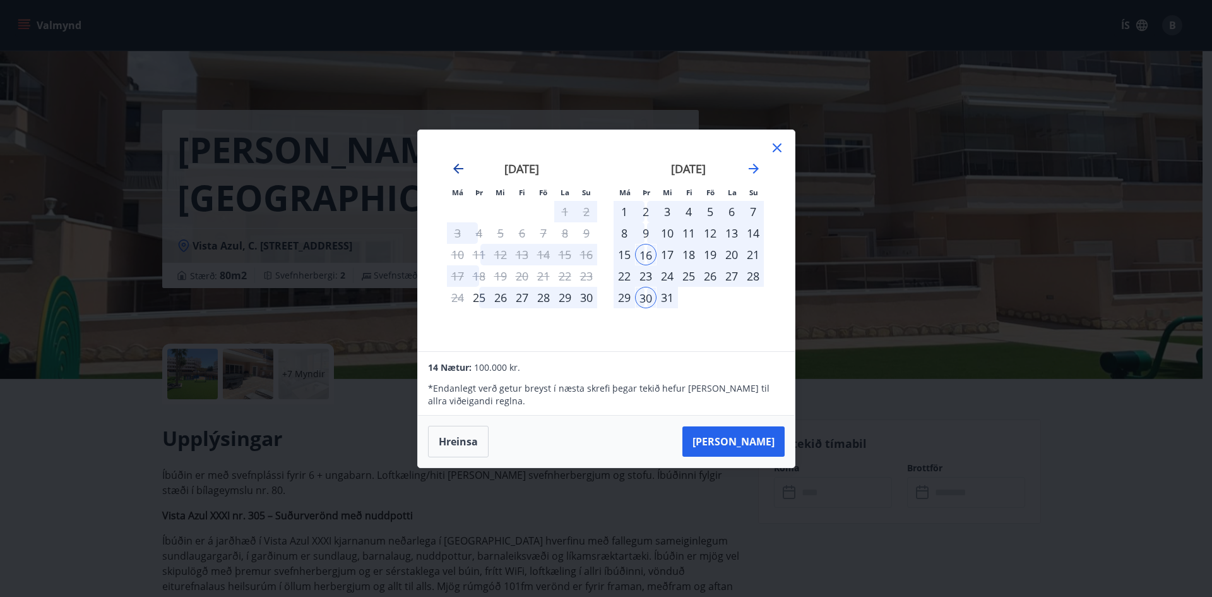
click at [460, 165] on icon "Move backward to switch to the previous month." at bounding box center [458, 168] width 15 height 15
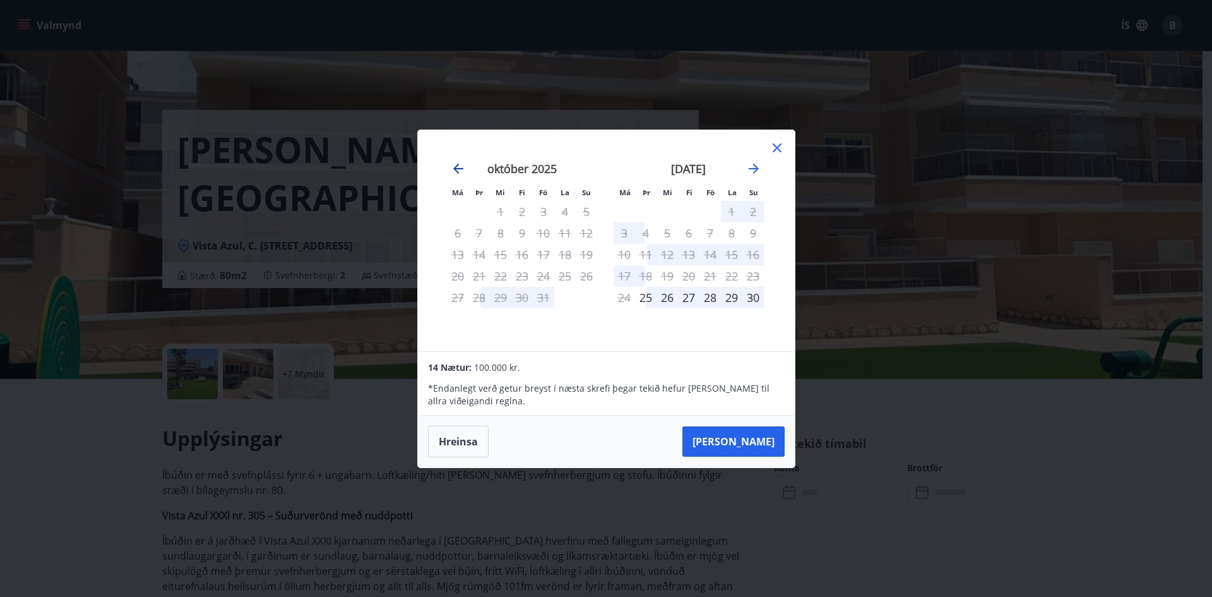
click at [460, 165] on icon "Move backward to switch to the previous month." at bounding box center [458, 168] width 15 height 15
click at [460, 166] on icon "Move backward to switch to the previous month." at bounding box center [458, 168] width 15 height 15
click at [753, 164] on icon "Move forward to switch to the next month." at bounding box center [754, 169] width 10 height 10
drag, startPoint x: 753, startPoint y: 164, endPoint x: 611, endPoint y: 158, distance: 142.8
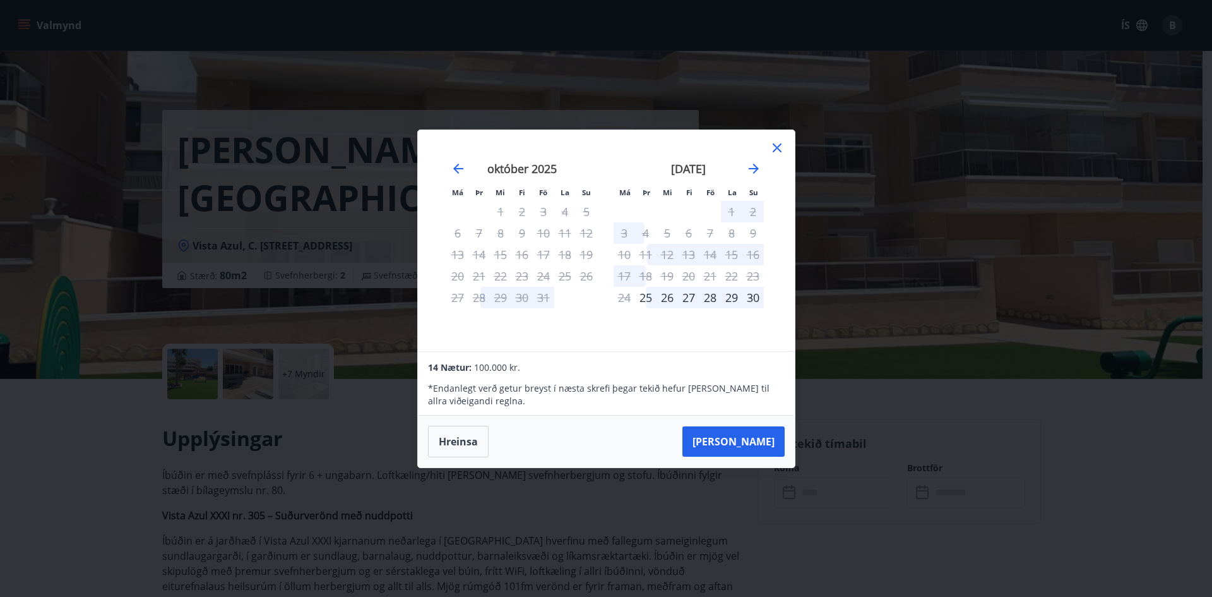
click at [611, 158] on div "[DATE] 1 2 3 4 5 6 7 8 9 10 11 12 13 14 15 16 17 18 19 20 21 22 23 24 25 26 27 …" at bounding box center [688, 248] width 167 height 207
click at [754, 174] on icon "Move forward to switch to the next month." at bounding box center [753, 168] width 15 height 15
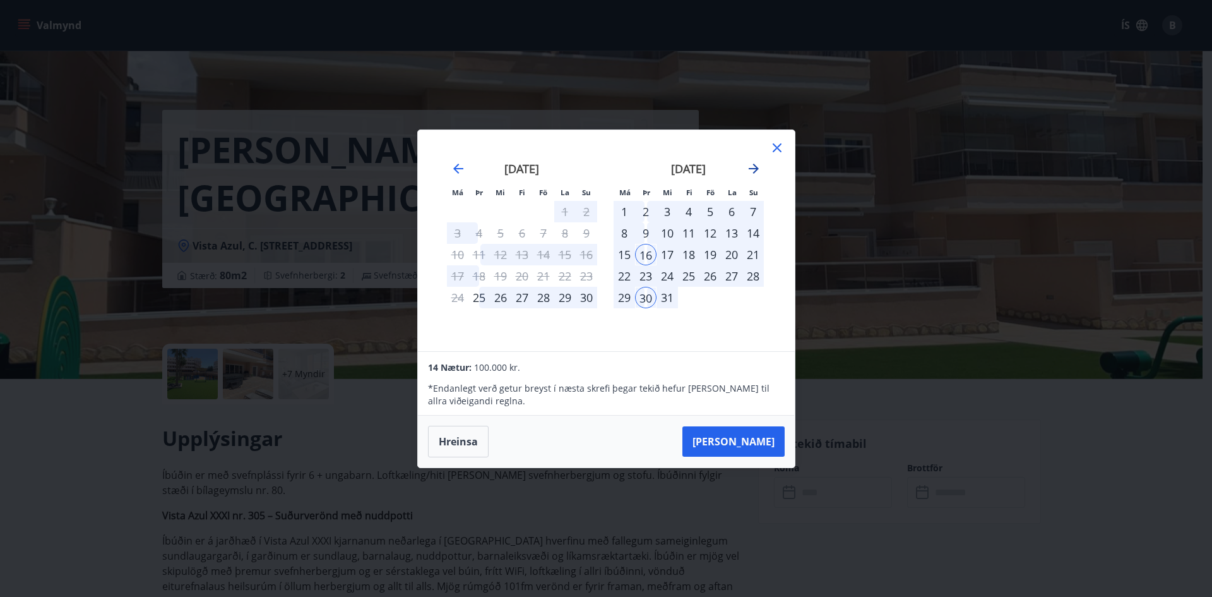
click at [754, 174] on icon "Move forward to switch to the next month." at bounding box center [753, 168] width 15 height 15
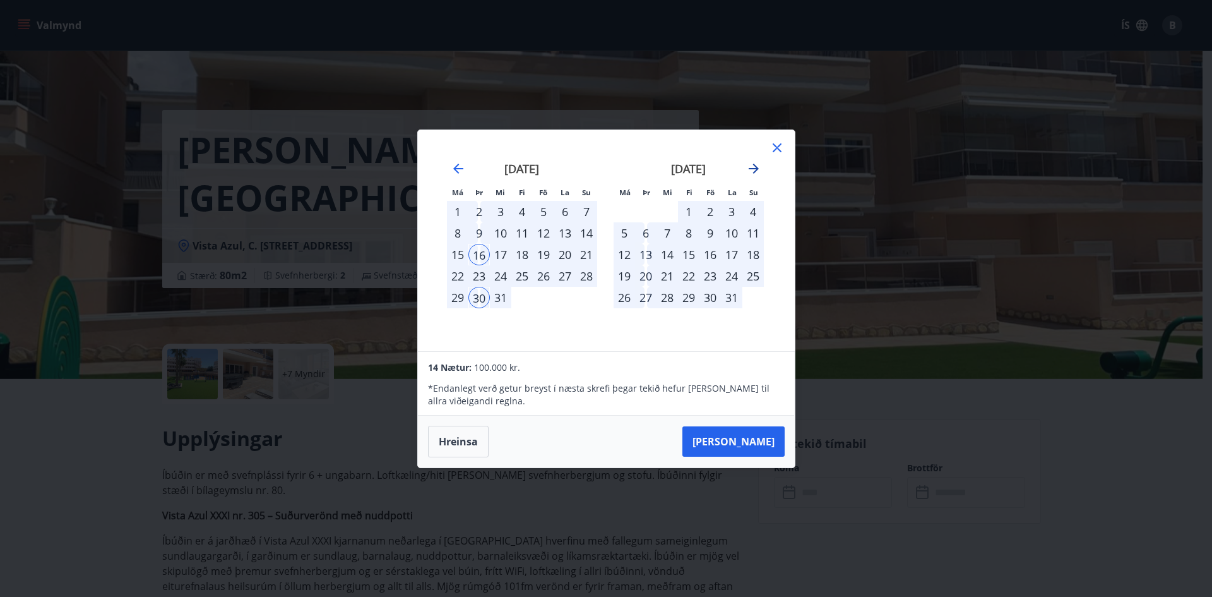
click at [754, 174] on icon "Move forward to switch to the next month." at bounding box center [753, 168] width 15 height 15
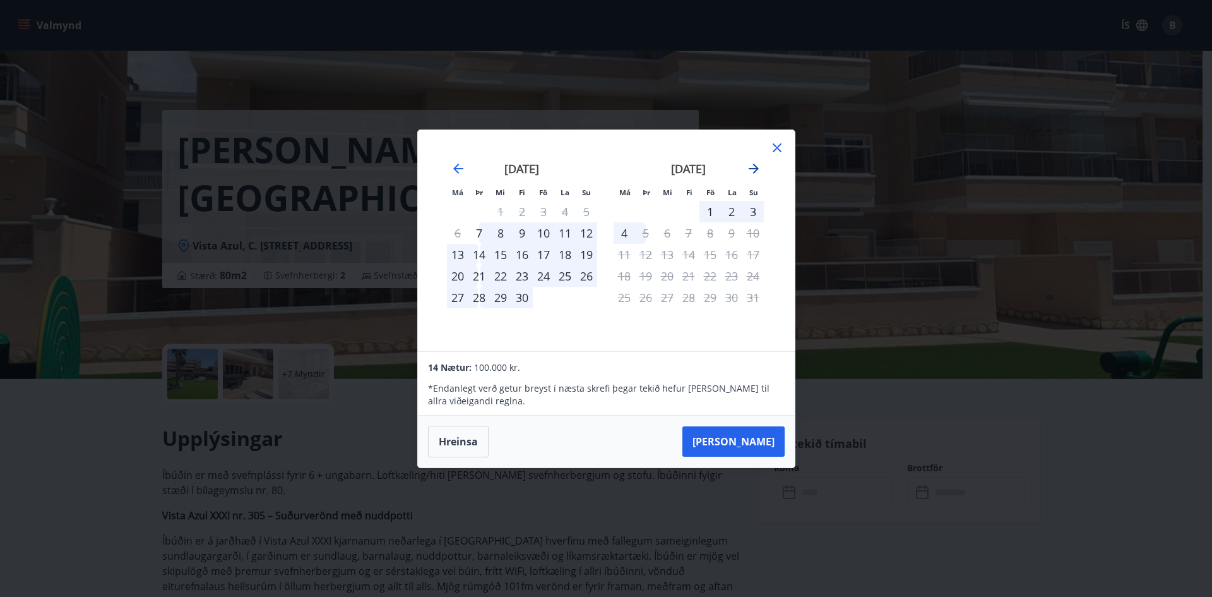
click at [754, 174] on icon "Move forward to switch to the next month." at bounding box center [753, 168] width 15 height 15
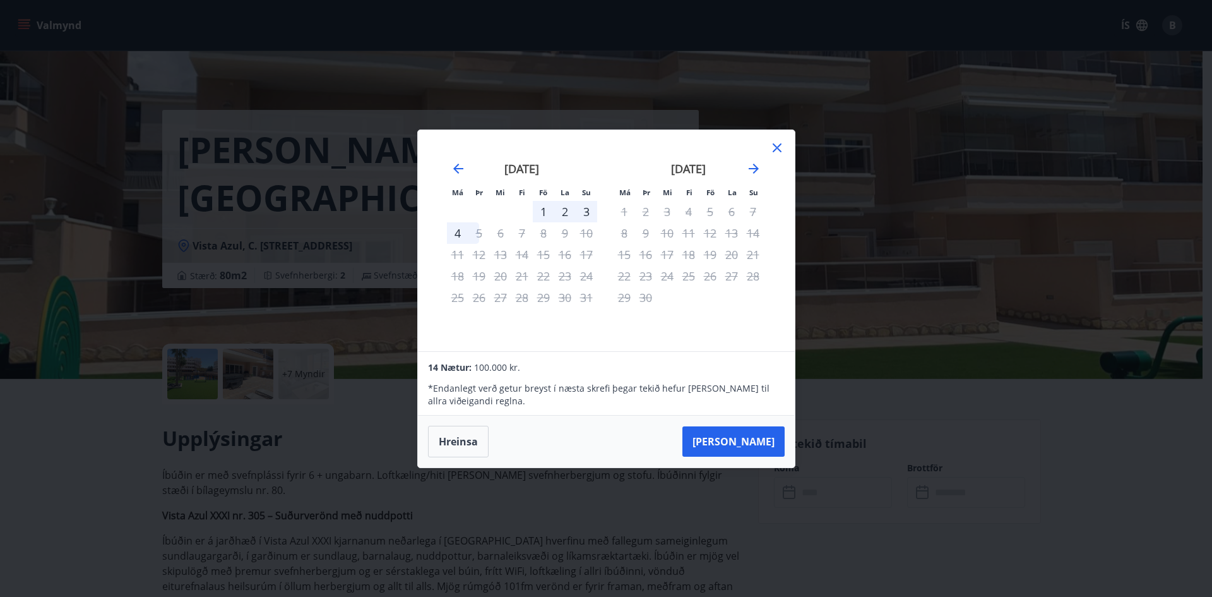
click at [470, 164] on div "[DATE]" at bounding box center [522, 173] width 150 height 56
click at [464, 165] on icon "Move backward to switch to the previous month." at bounding box center [458, 168] width 15 height 15
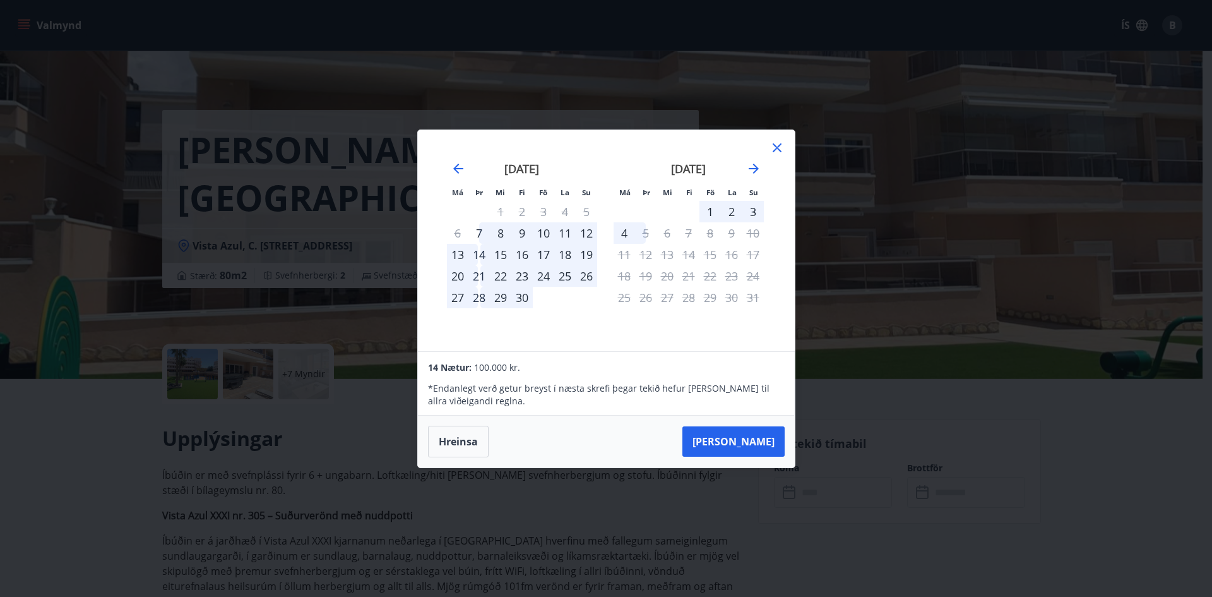
click at [477, 297] on div "28" at bounding box center [478, 297] width 21 height 21
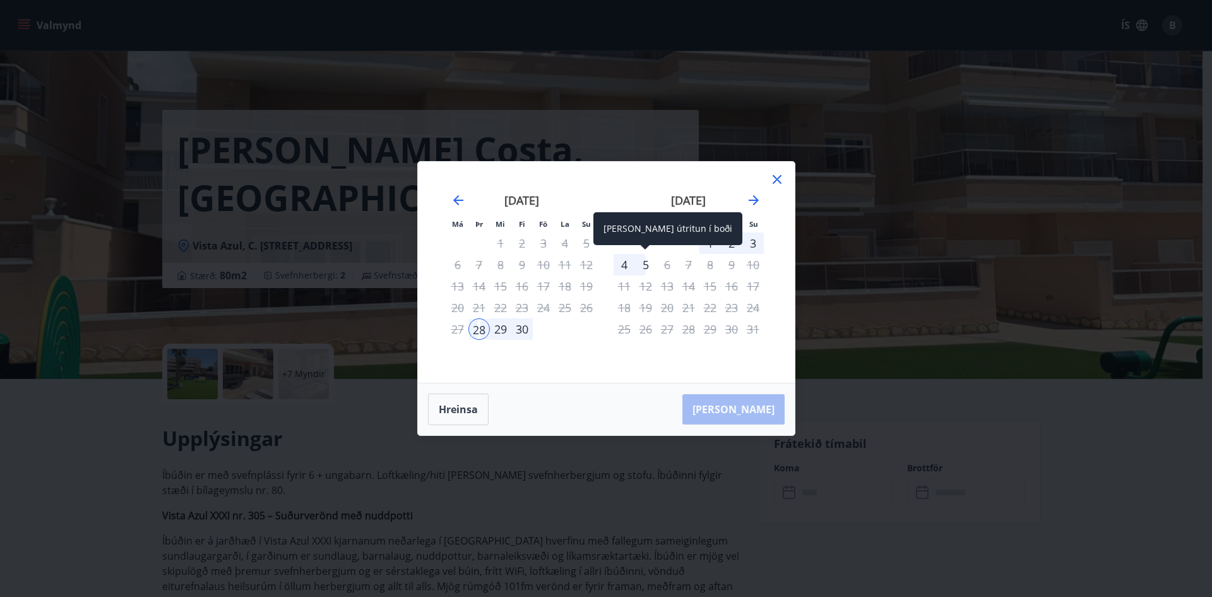
click at [642, 267] on div "5" at bounding box center [645, 264] width 21 height 21
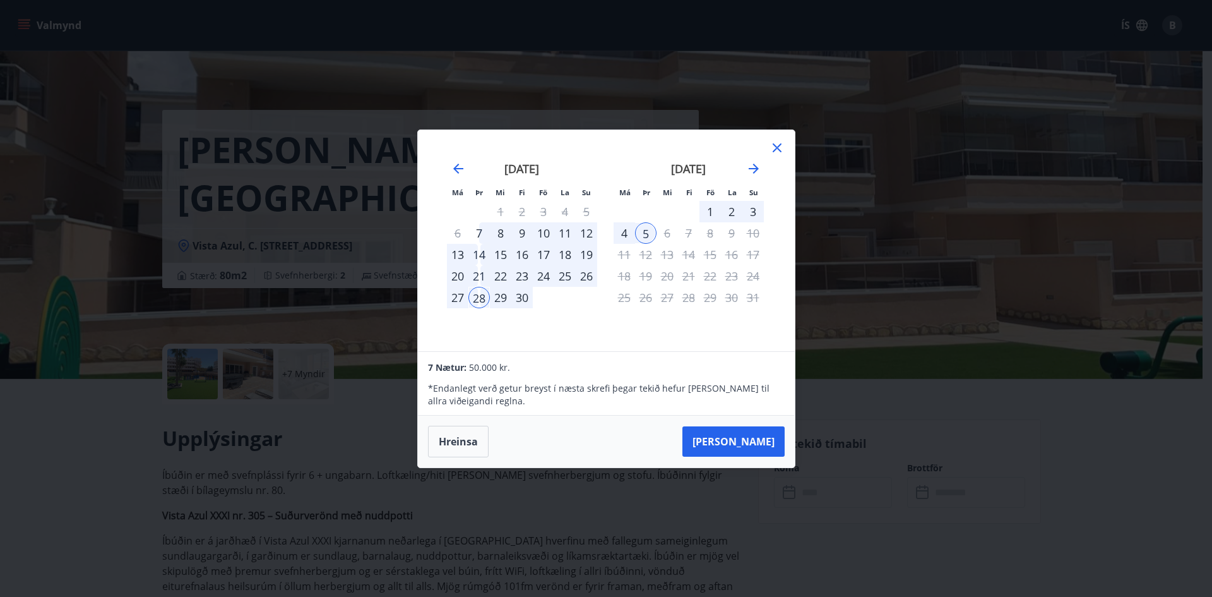
click at [481, 299] on div "28" at bounding box center [478, 297] width 21 height 21
click at [477, 279] on div "21" at bounding box center [478, 275] width 21 height 21
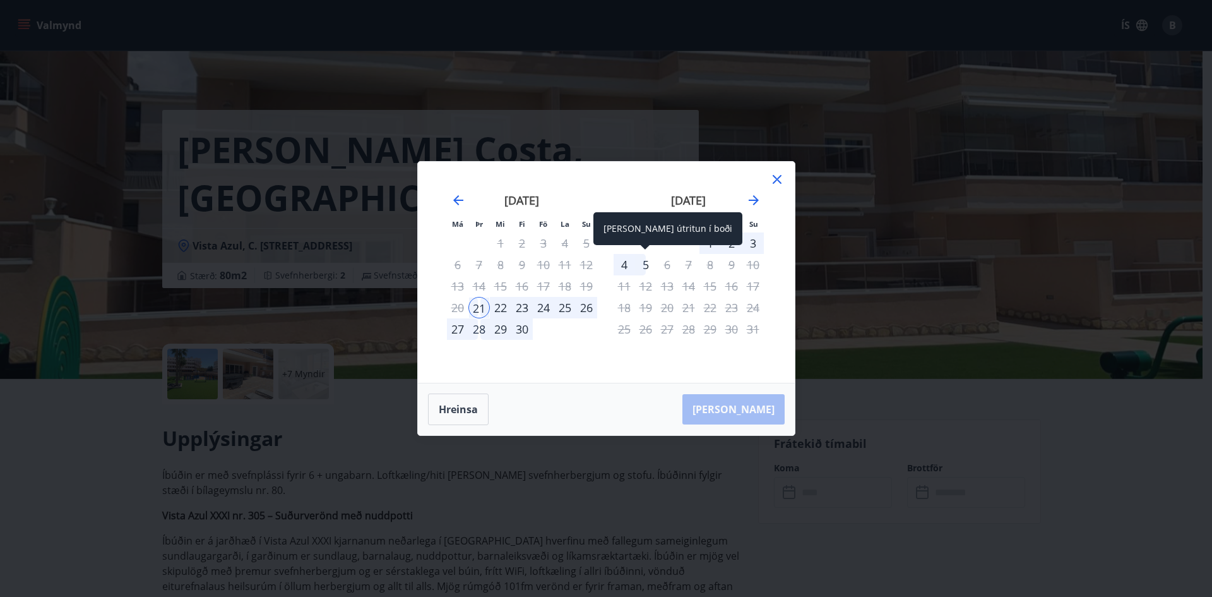
click at [645, 267] on div "5" at bounding box center [645, 264] width 21 height 21
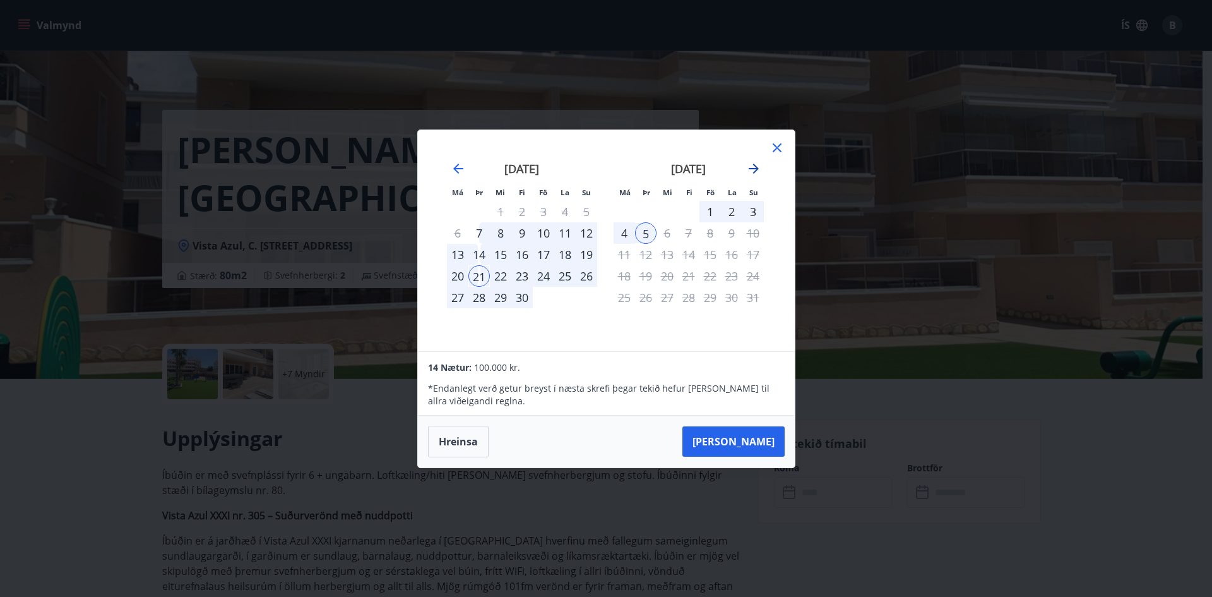
click at [758, 165] on icon "Move forward to switch to the next month." at bounding box center [753, 168] width 15 height 15
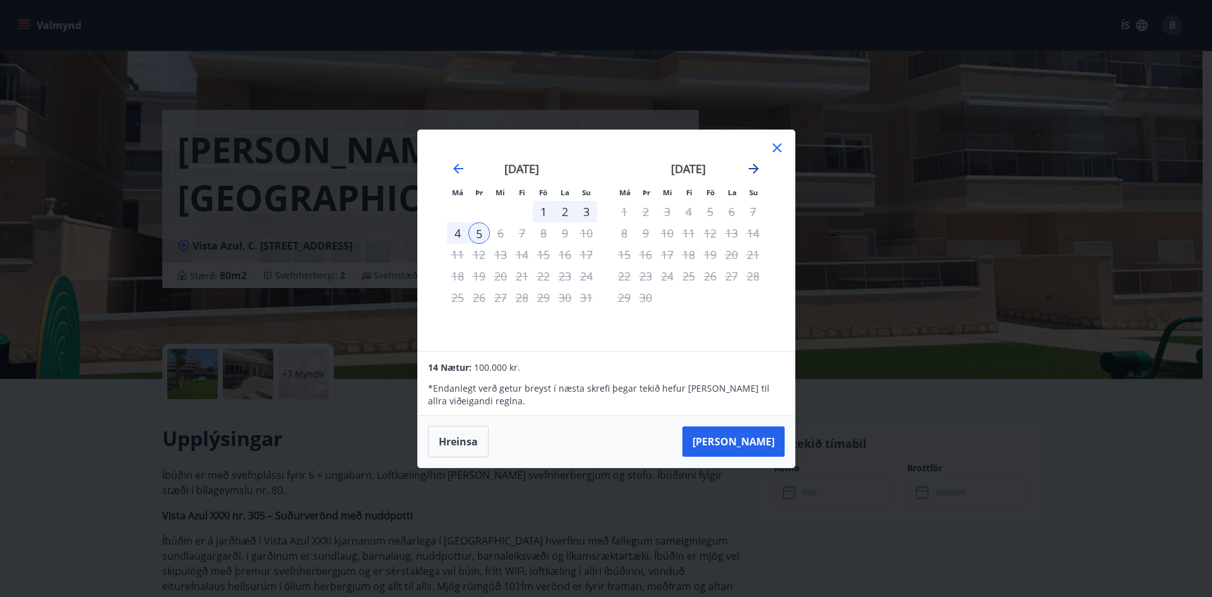
click at [758, 165] on icon "Move forward to switch to the next month." at bounding box center [753, 168] width 15 height 15
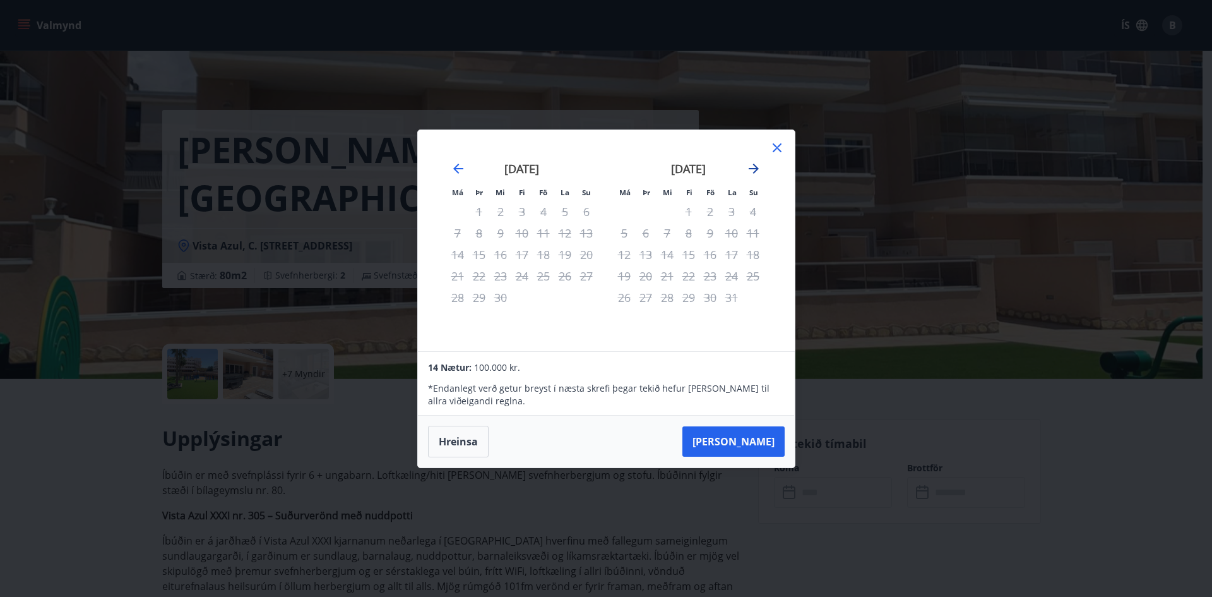
click at [758, 165] on icon "Move forward to switch to the next month." at bounding box center [753, 168] width 15 height 15
click at [776, 148] on icon at bounding box center [777, 147] width 9 height 9
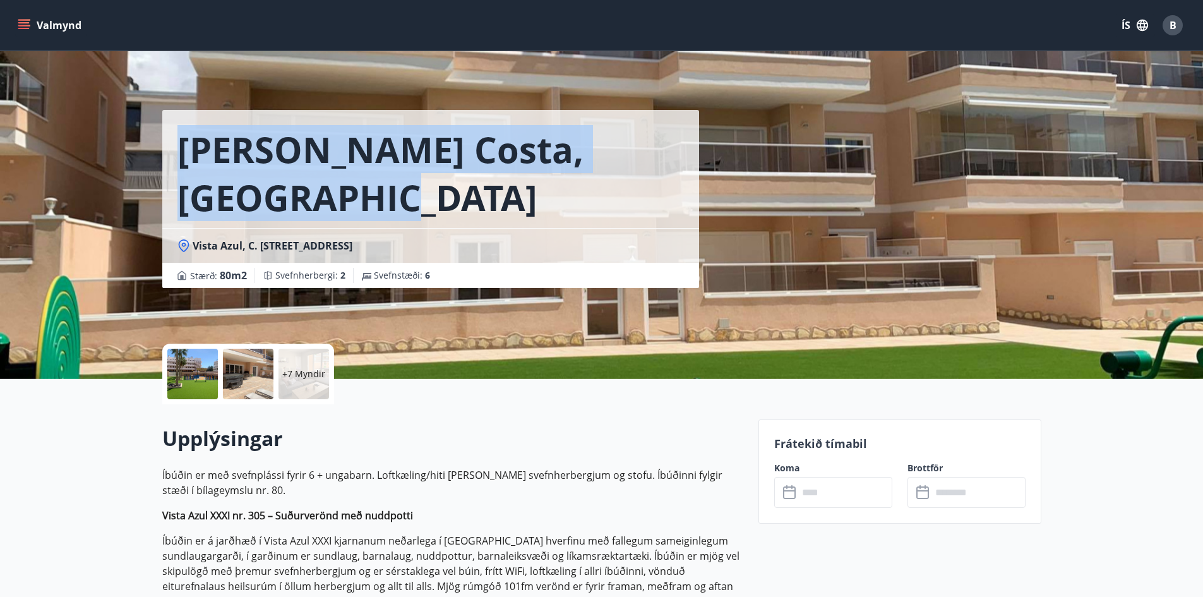
drag, startPoint x: 324, startPoint y: 200, endPoint x: 170, endPoint y: 148, distance: 162.5
click at [170, 148] on div "[PERSON_NAME] Costa, [GEOGRAPHIC_DATA]" at bounding box center [430, 169] width 537 height 118
copy h1 "[PERSON_NAME] Costa, [GEOGRAPHIC_DATA]"
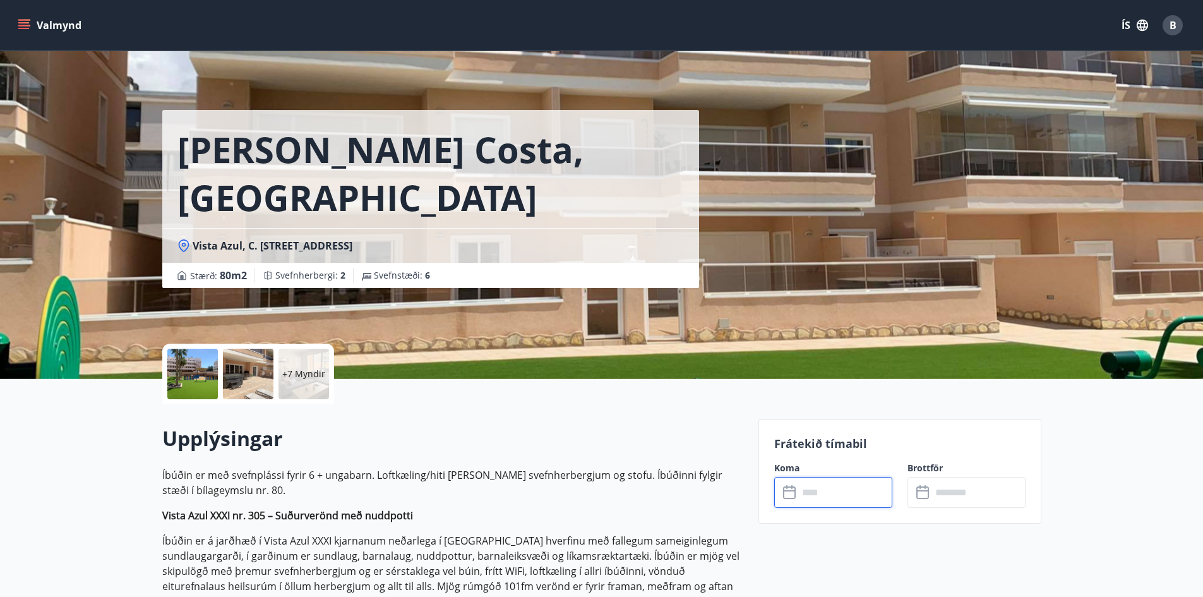
click at [820, 484] on input "text" at bounding box center [845, 492] width 94 height 31
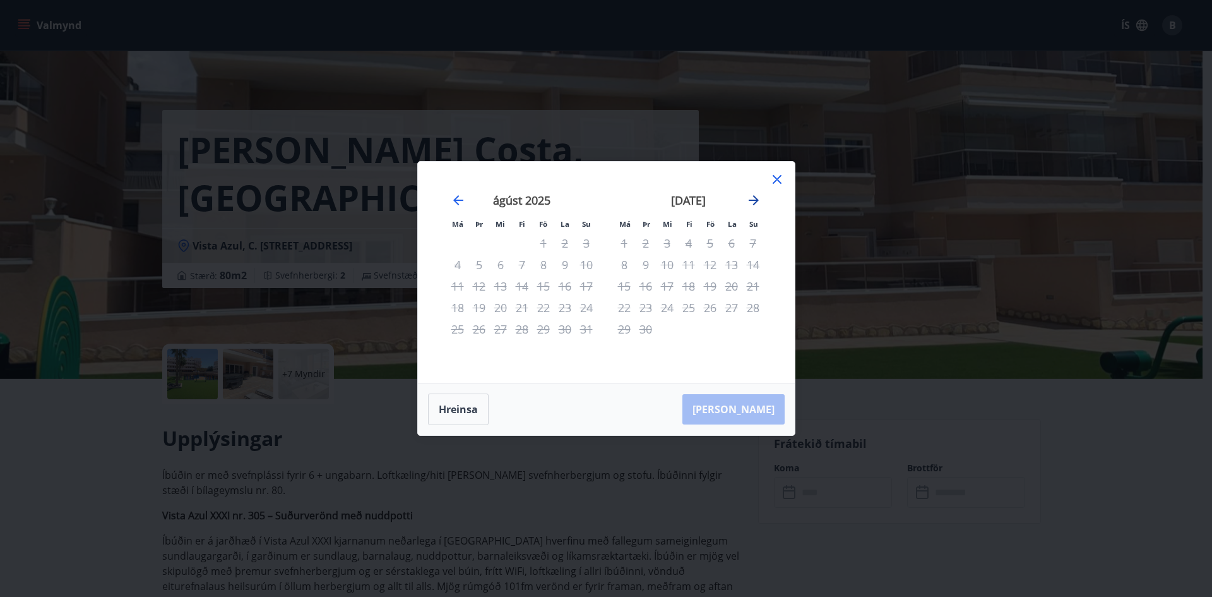
click at [753, 203] on icon "Move forward to switch to the next month." at bounding box center [753, 200] width 15 height 15
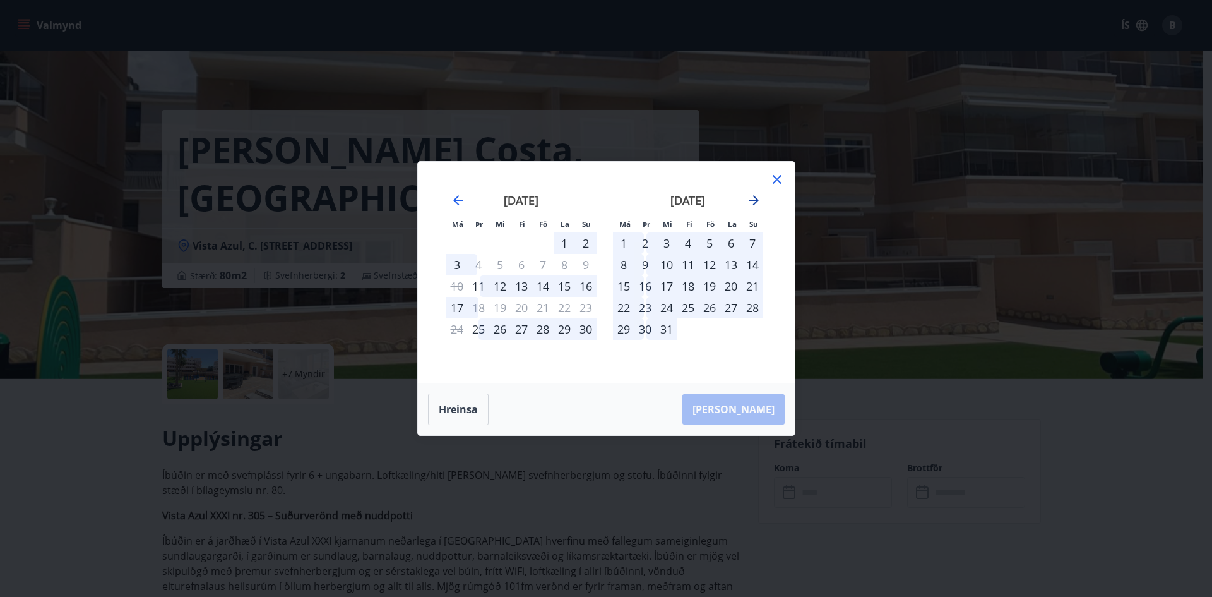
click at [753, 203] on icon "Move forward to switch to the next month." at bounding box center [753, 200] width 15 height 15
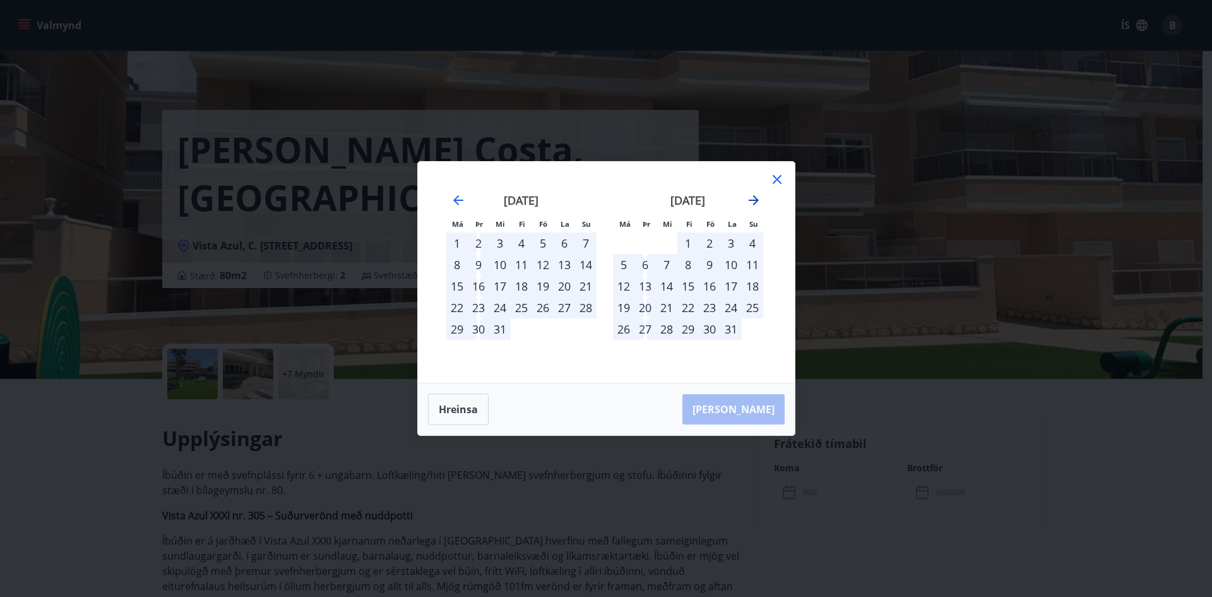
click at [753, 203] on icon "Move forward to switch to the next month." at bounding box center [753, 200] width 15 height 15
click at [756, 203] on icon "Move forward to switch to the next month." at bounding box center [753, 200] width 15 height 15
click at [753, 200] on icon "Move forward to switch to the next month." at bounding box center [754, 200] width 10 height 10
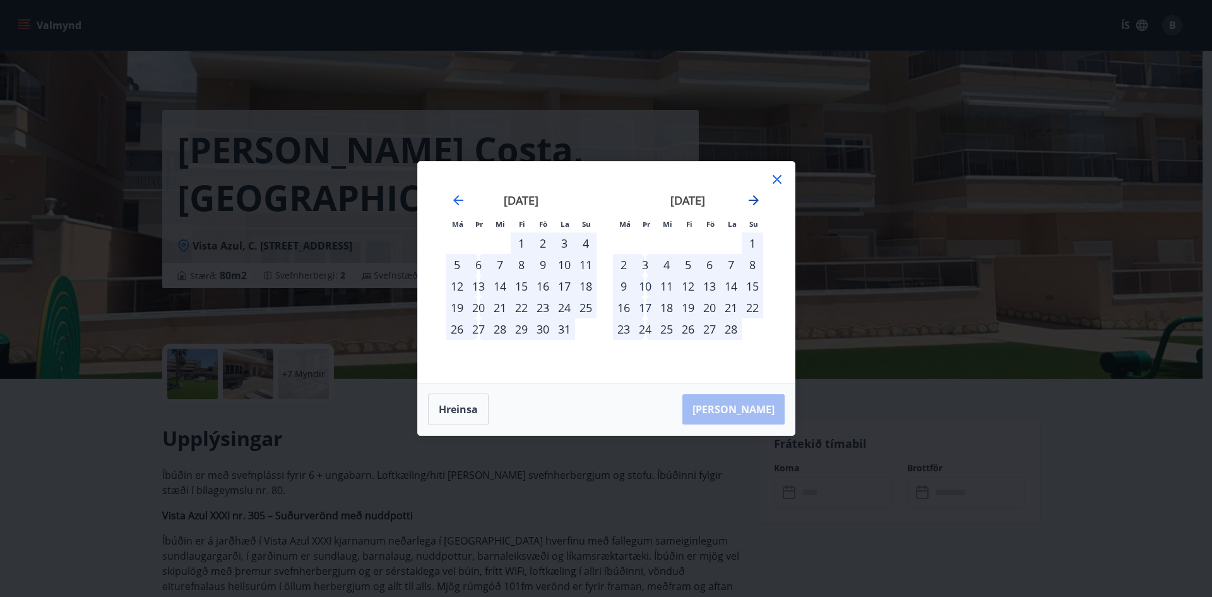
click at [753, 200] on icon "Move forward to switch to the next month." at bounding box center [754, 200] width 10 height 10
click at [680, 318] on div "19" at bounding box center [687, 307] width 21 height 21
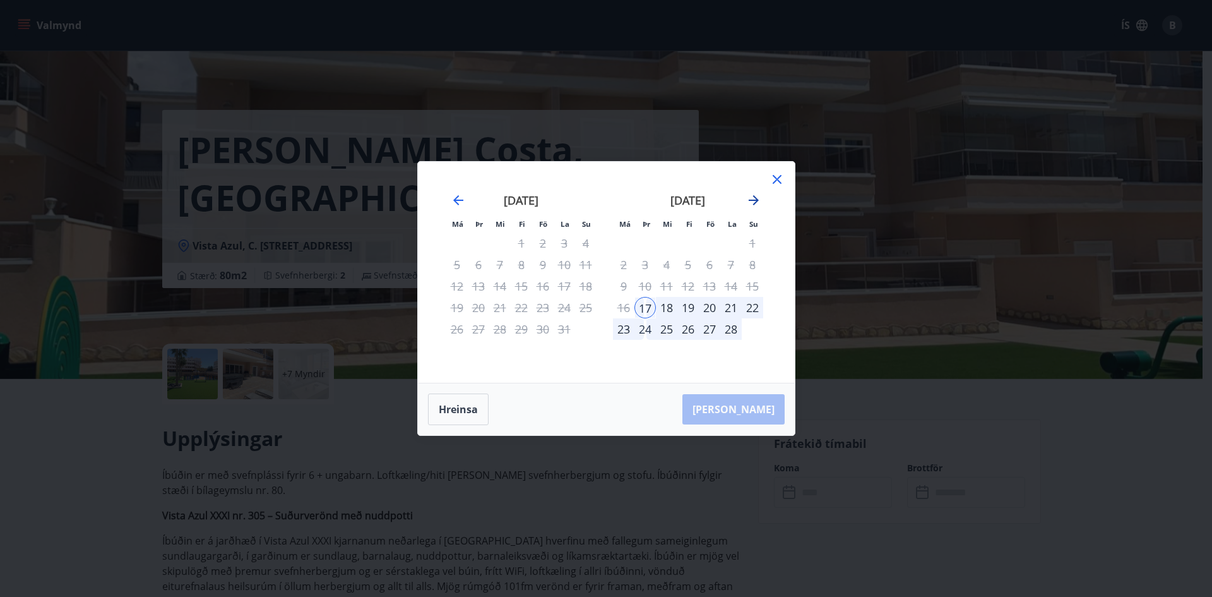
click at [756, 200] on icon "Move forward to switch to the next month." at bounding box center [754, 200] width 10 height 10
click at [755, 200] on icon "Move forward to switch to the next month." at bounding box center [754, 200] width 10 height 10
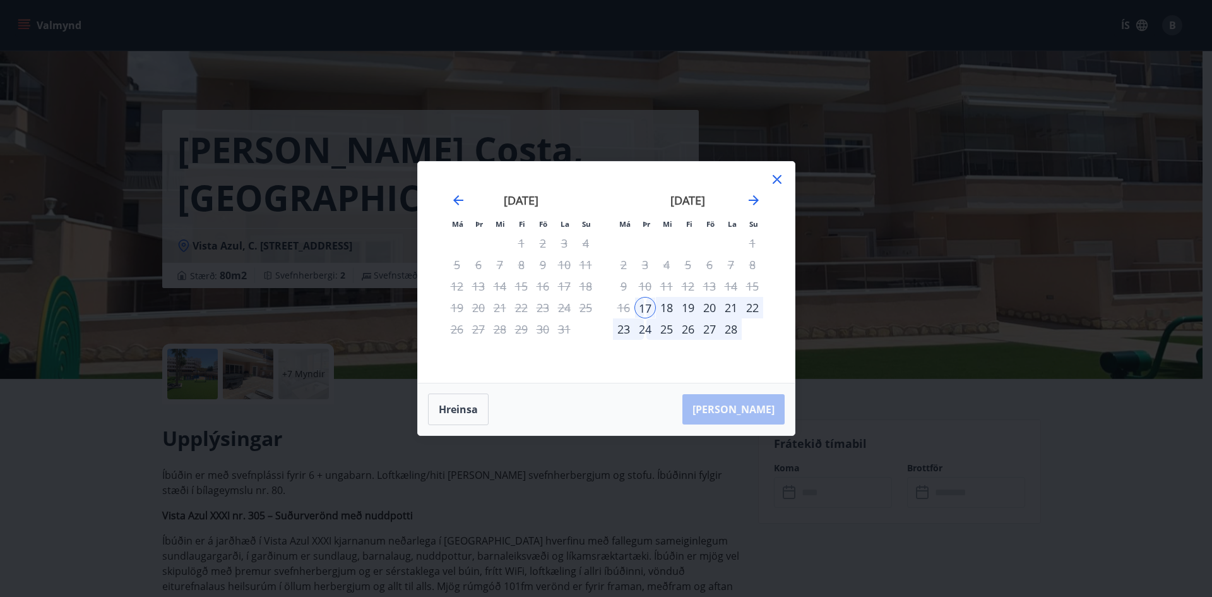
click at [645, 307] on div "17" at bounding box center [644, 307] width 21 height 21
click at [737, 332] on div "28" at bounding box center [730, 328] width 21 height 21
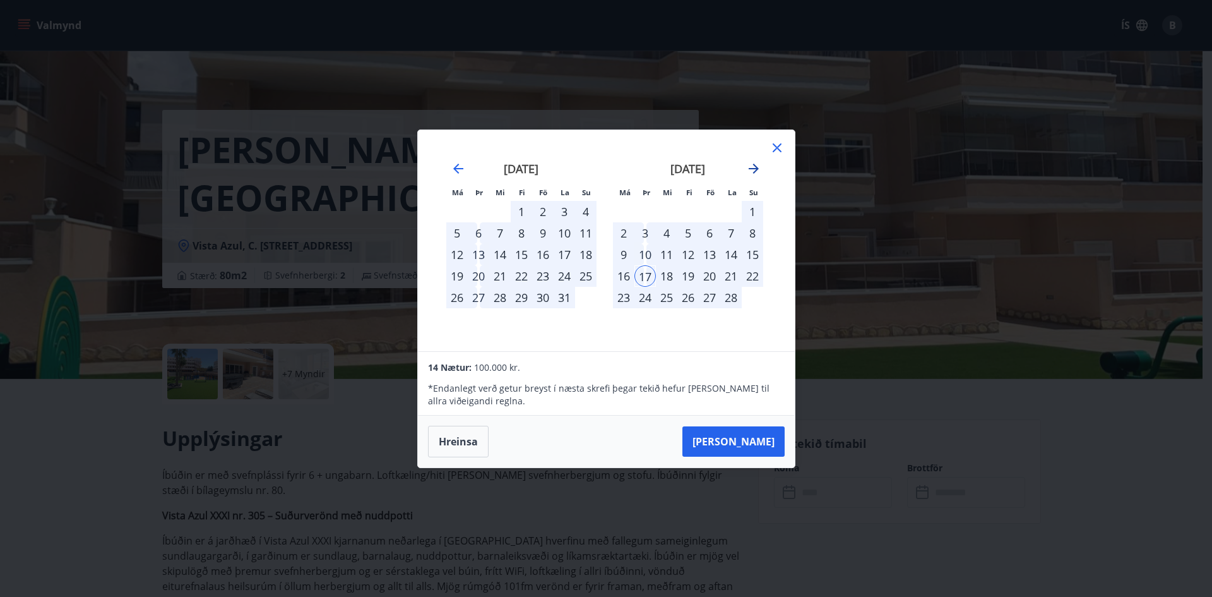
click at [751, 171] on icon "Move forward to switch to the next month." at bounding box center [753, 168] width 15 height 15
click at [729, 305] on div "28" at bounding box center [730, 297] width 21 height 21
click at [783, 143] on icon at bounding box center [777, 147] width 15 height 15
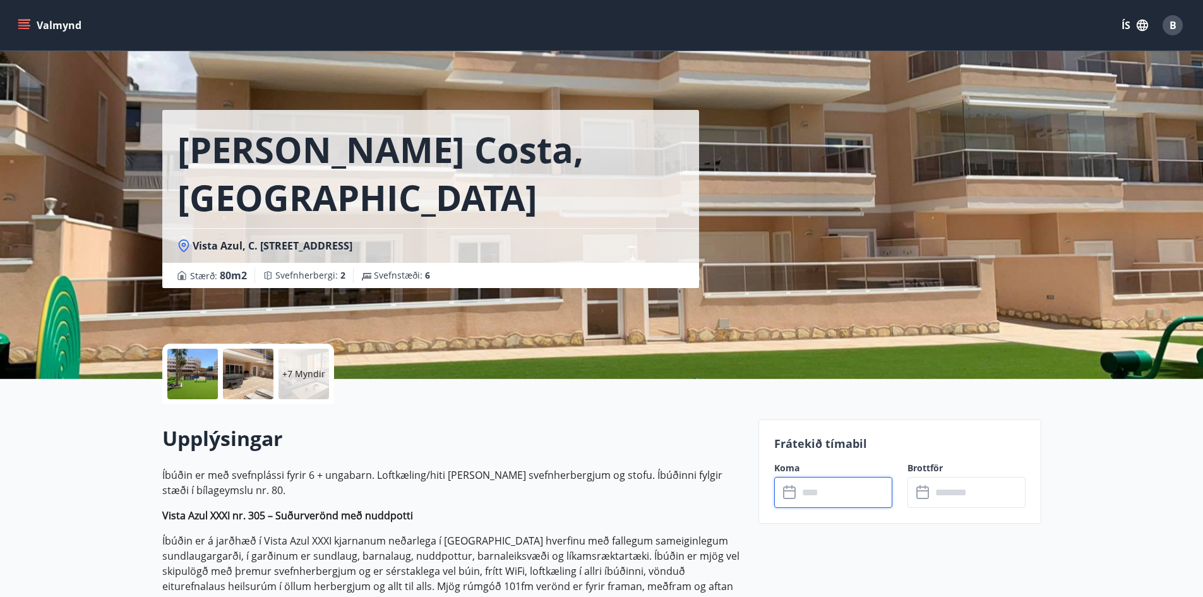
click at [963, 501] on input "text" at bounding box center [978, 492] width 94 height 31
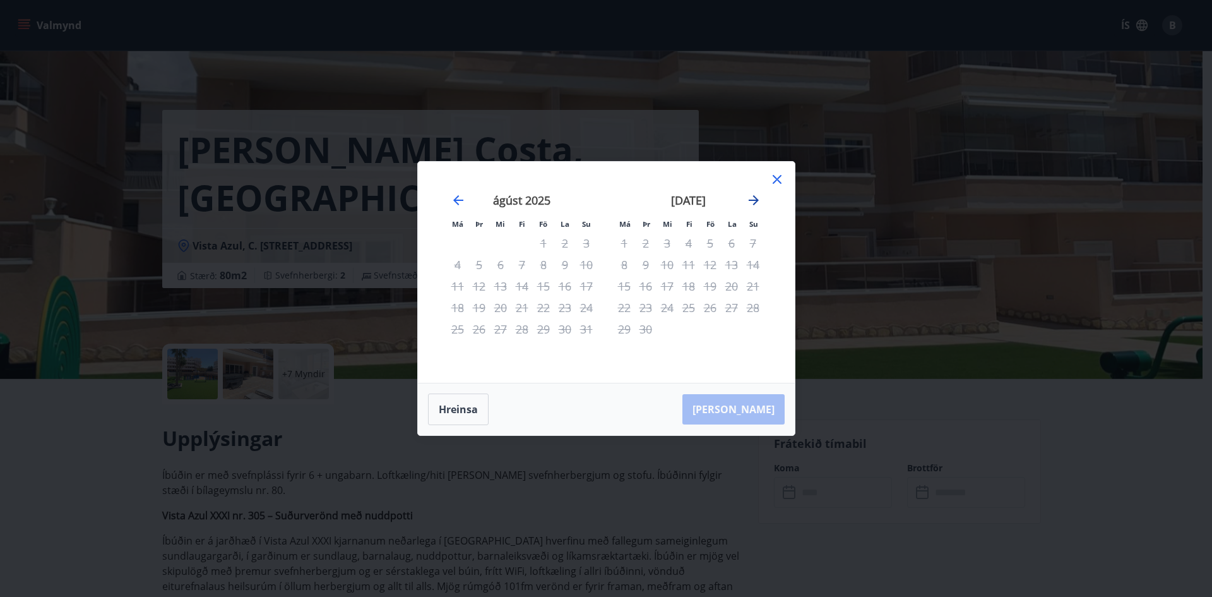
click at [748, 197] on icon "Move forward to switch to the next month." at bounding box center [753, 200] width 15 height 15
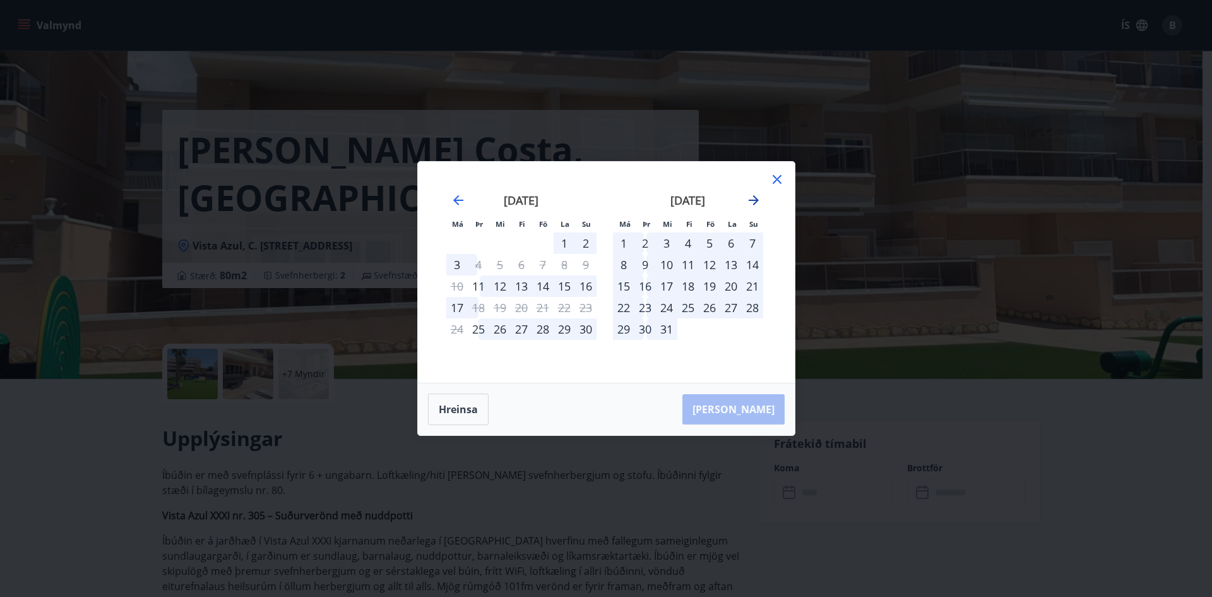
click at [748, 197] on icon "Move forward to switch to the next month." at bounding box center [753, 200] width 15 height 15
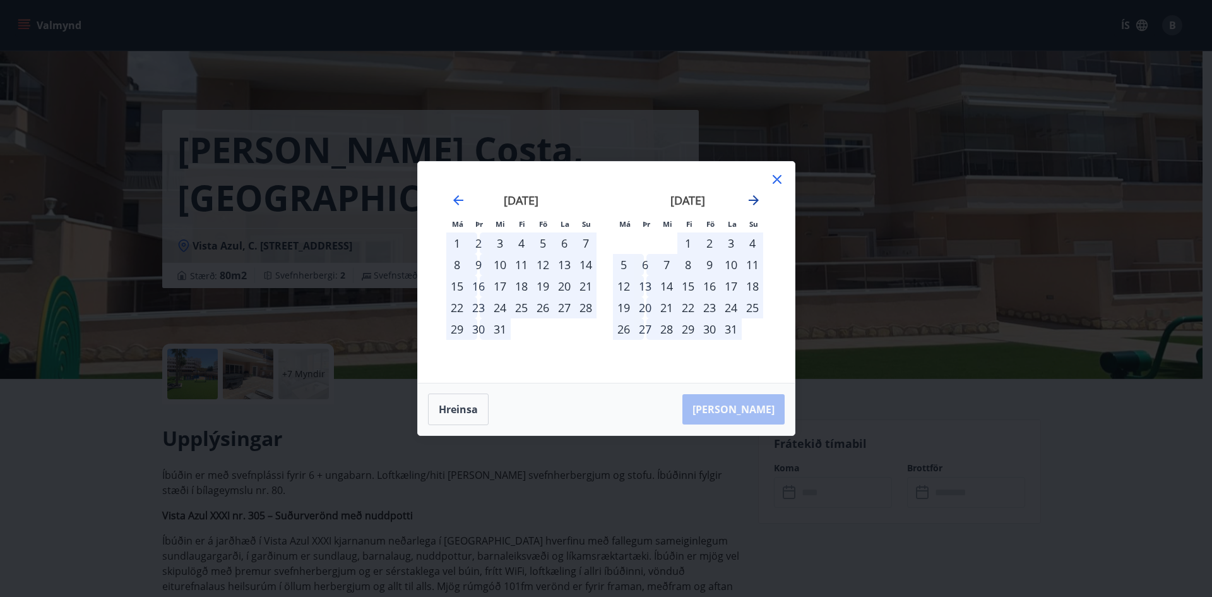
click at [748, 197] on icon "Move forward to switch to the next month." at bounding box center [753, 200] width 15 height 15
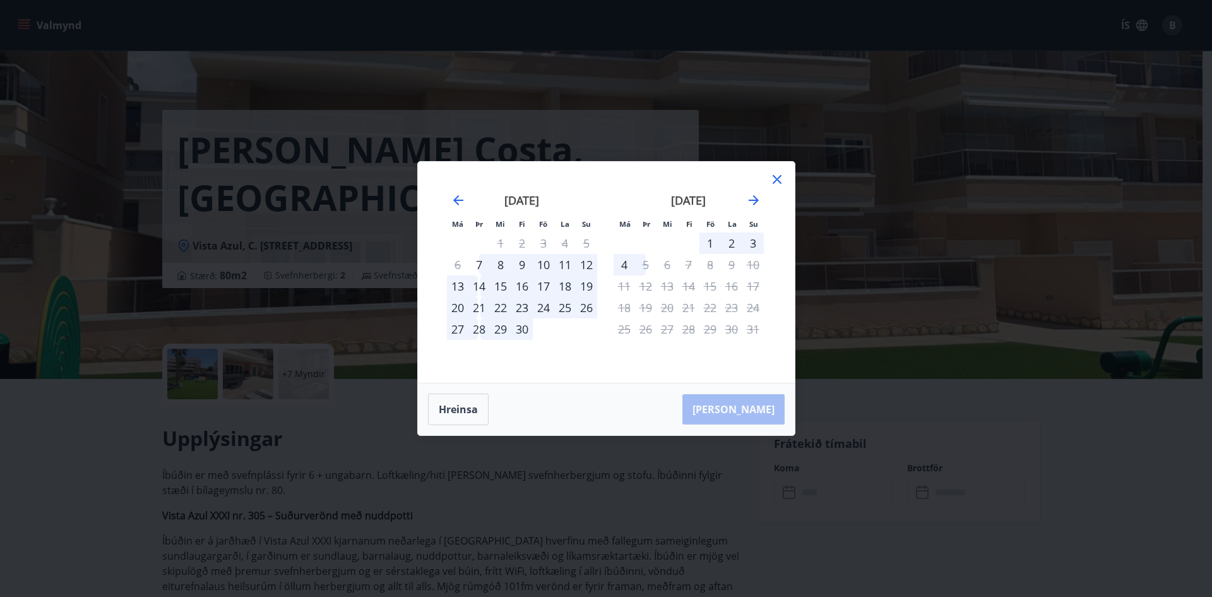
click at [481, 311] on div "21" at bounding box center [478, 307] width 21 height 21
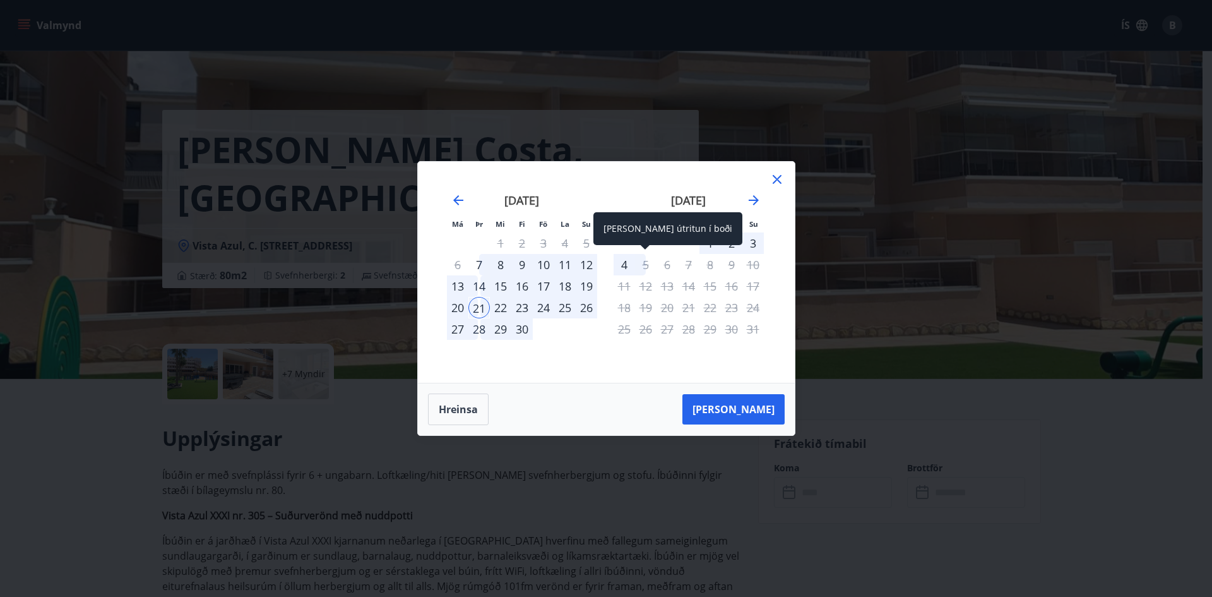
click at [644, 266] on div "5" at bounding box center [645, 264] width 21 height 21
click at [646, 266] on div "5" at bounding box center [645, 264] width 21 height 21
click at [480, 306] on div "21" at bounding box center [478, 307] width 21 height 21
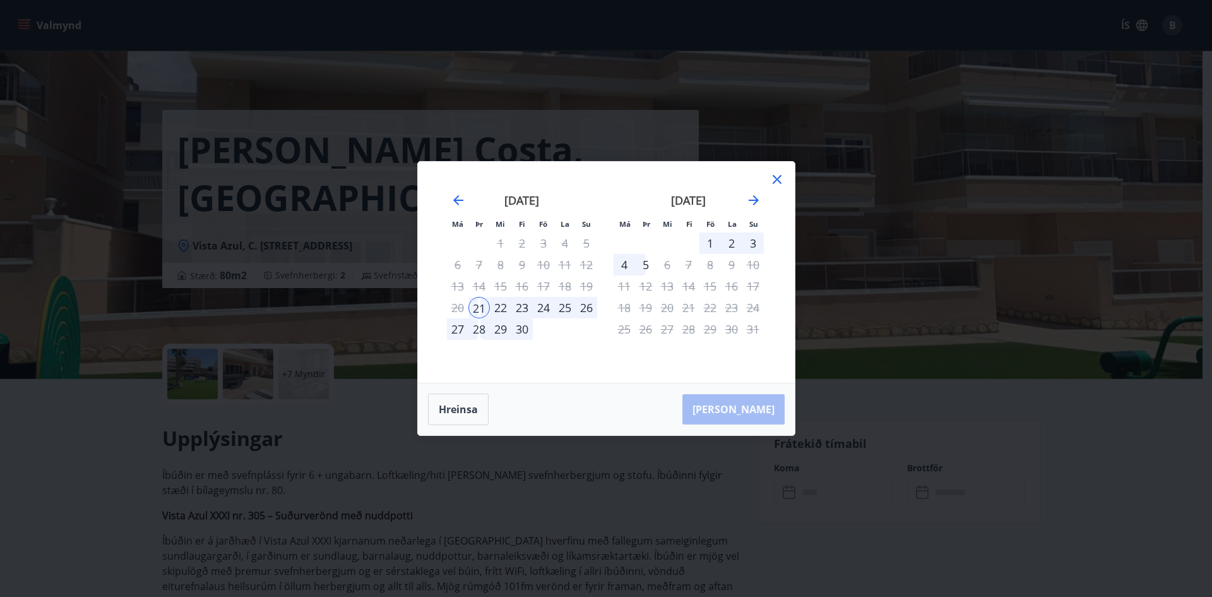
click at [642, 263] on div "5" at bounding box center [645, 264] width 21 height 21
